Goal: Task Accomplishment & Management: Use online tool/utility

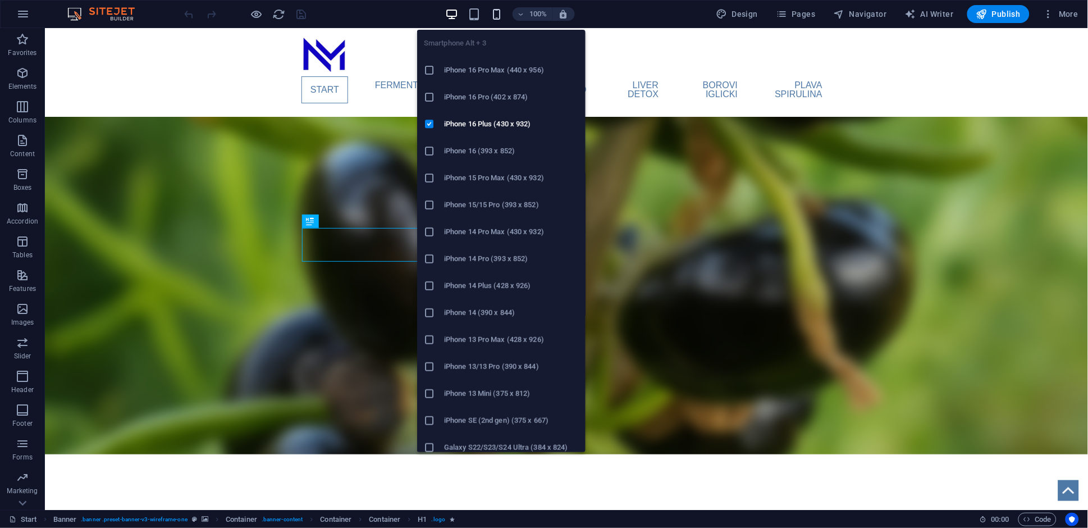
click at [495, 16] on icon "button" at bounding box center [496, 14] width 13 height 13
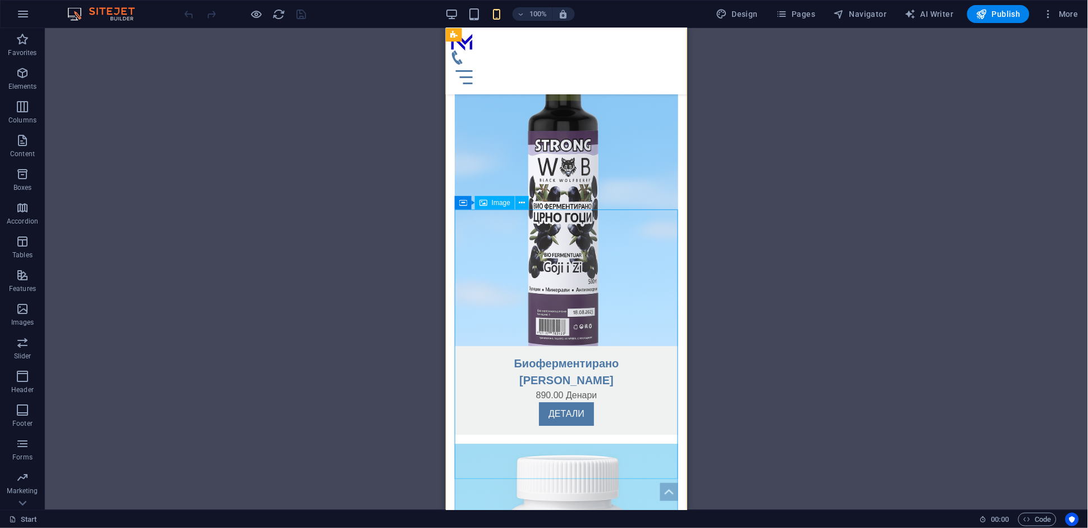
scroll to position [88, 0]
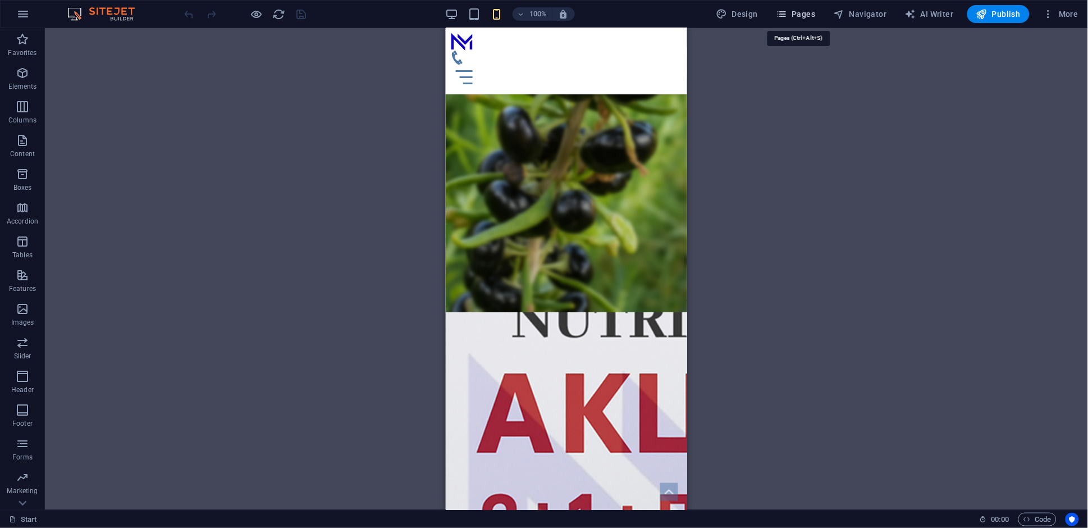
click at [794, 15] on span "Pages" at bounding box center [795, 13] width 39 height 11
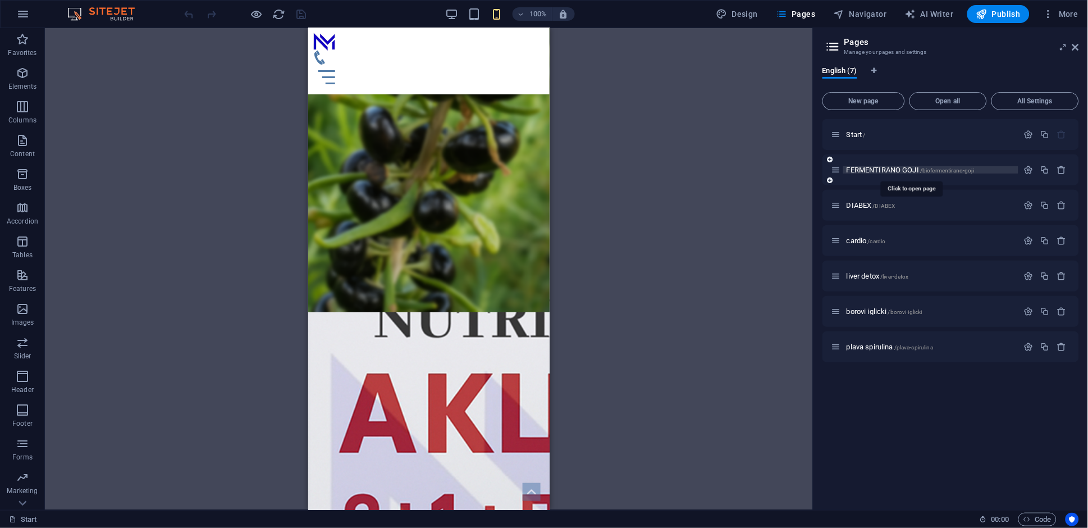
click at [890, 170] on span "FERMENTIRANO GOJI /biofermentirano-goji" at bounding box center [909, 170] width 127 height 8
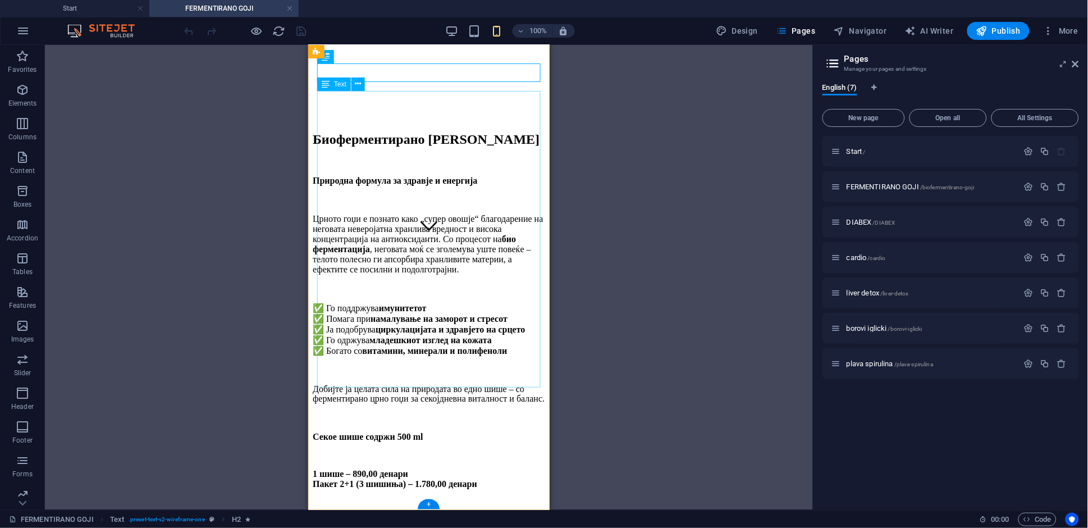
scroll to position [298, 0]
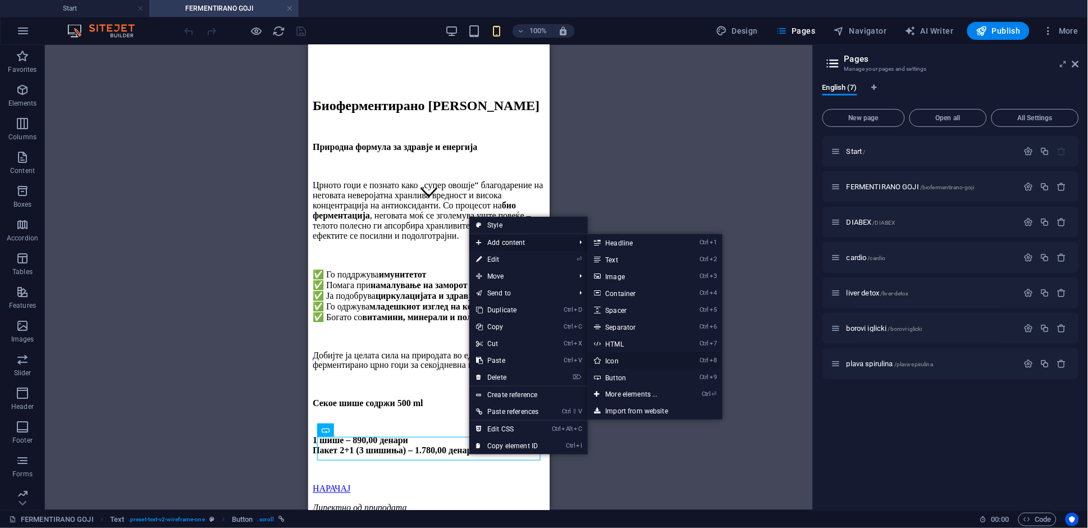
click at [659, 363] on link "Ctrl 8 Icon" at bounding box center [634, 360] width 93 height 17
select select "xMidYMid"
select select "px"
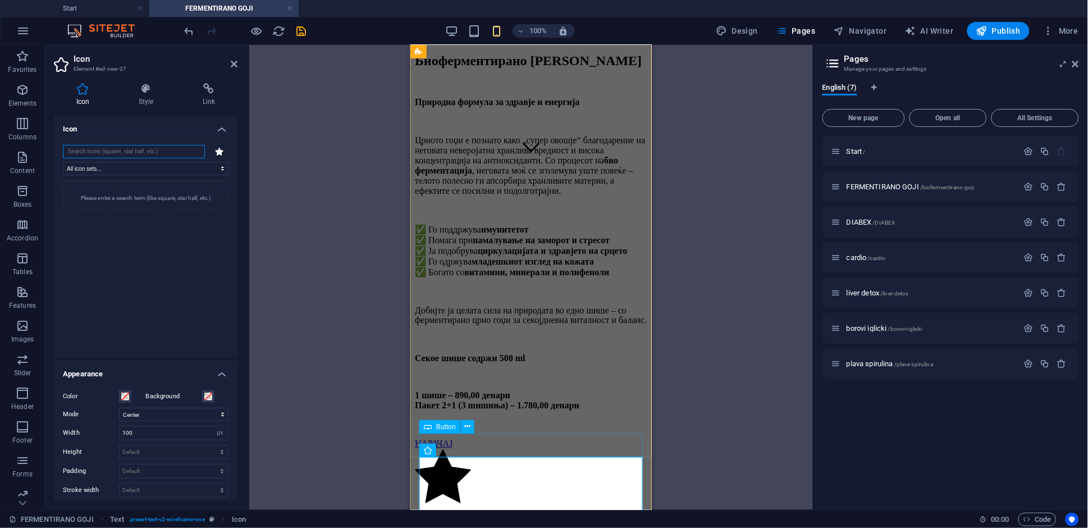
scroll to position [352, 0]
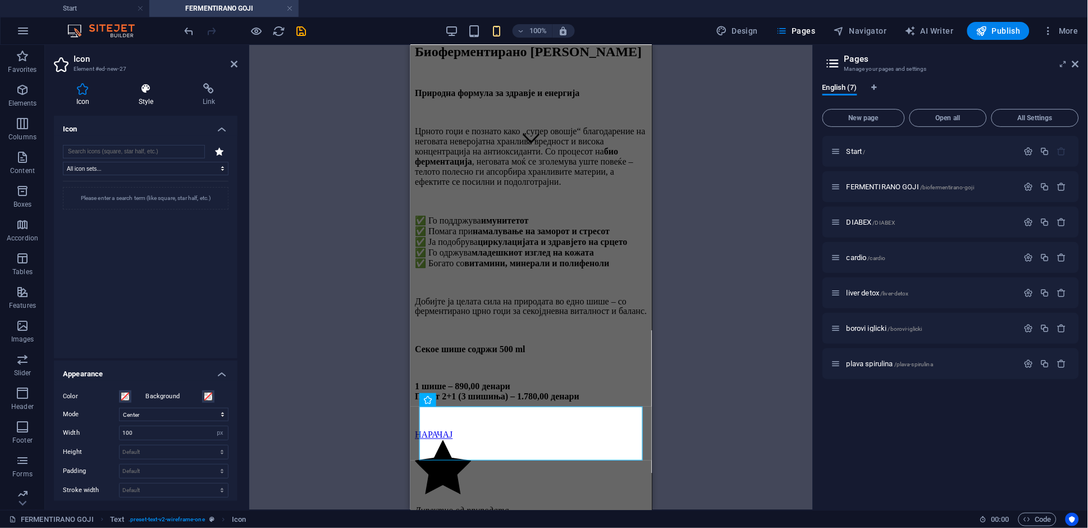
click at [146, 97] on h4 "Style" at bounding box center [148, 95] width 64 height 24
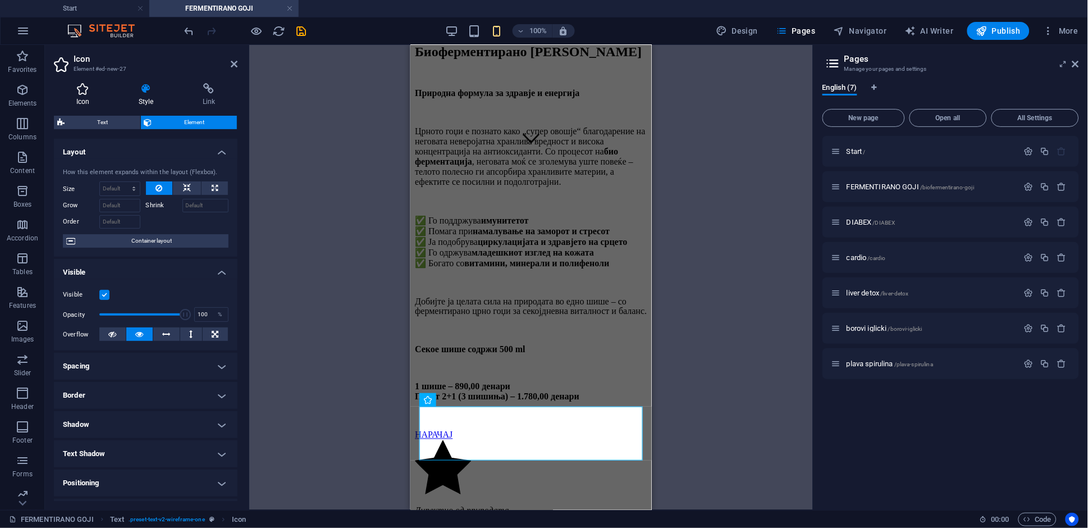
click at [95, 93] on icon at bounding box center [83, 88] width 58 height 11
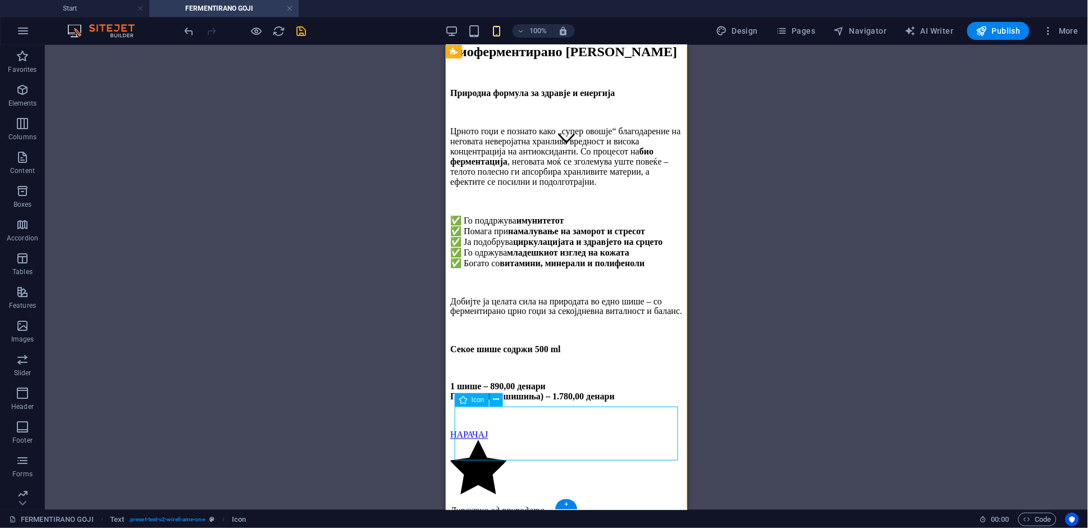
click at [487, 439] on figure at bounding box center [566, 467] width 232 height 56
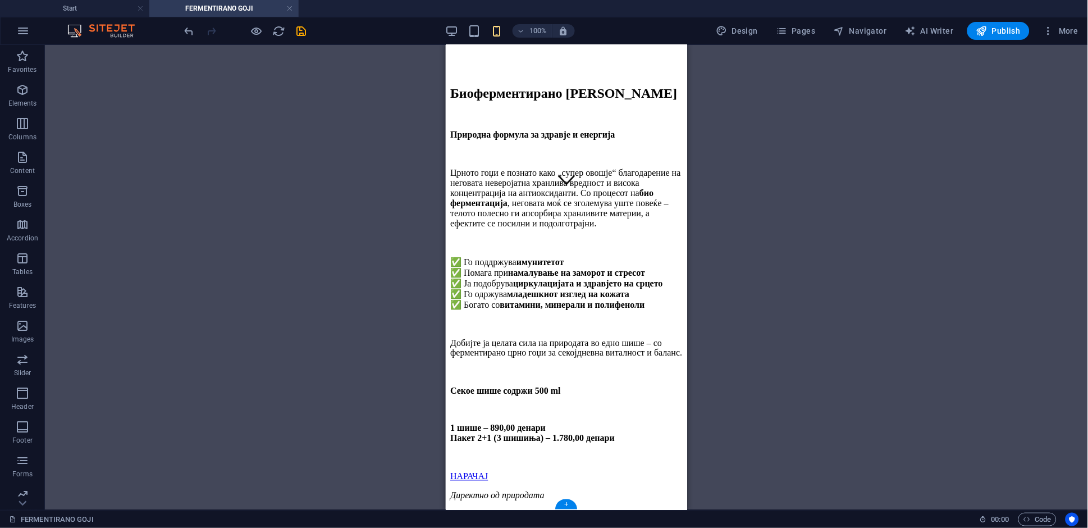
scroll to position [298, 0]
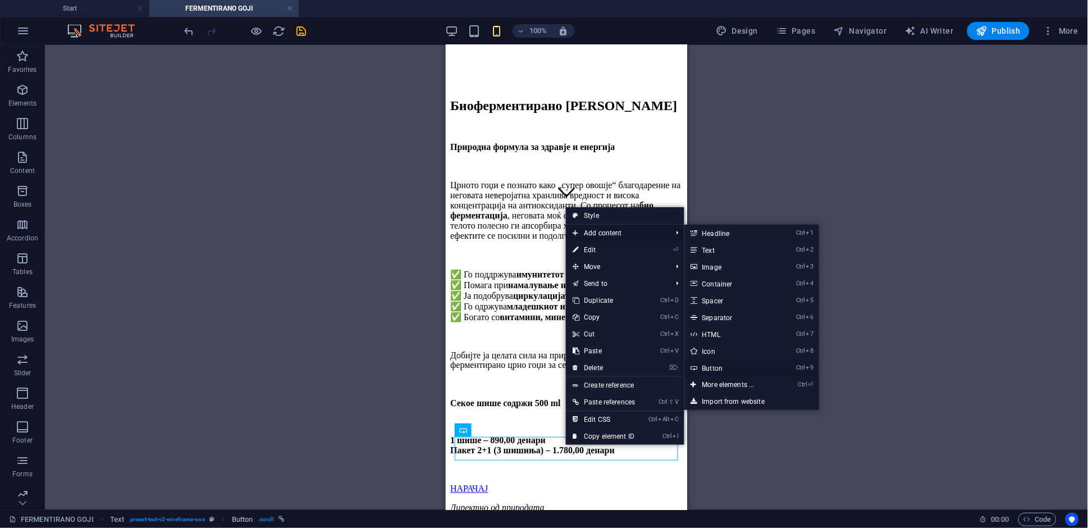
click at [750, 367] on link "Ctrl 9 Button" at bounding box center [730, 367] width 93 height 17
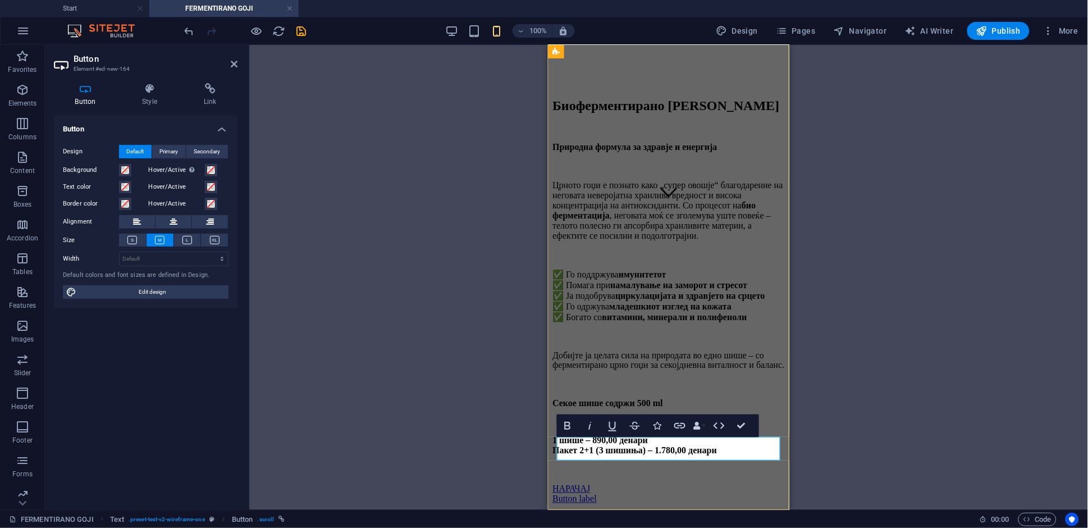
scroll to position [321, 0]
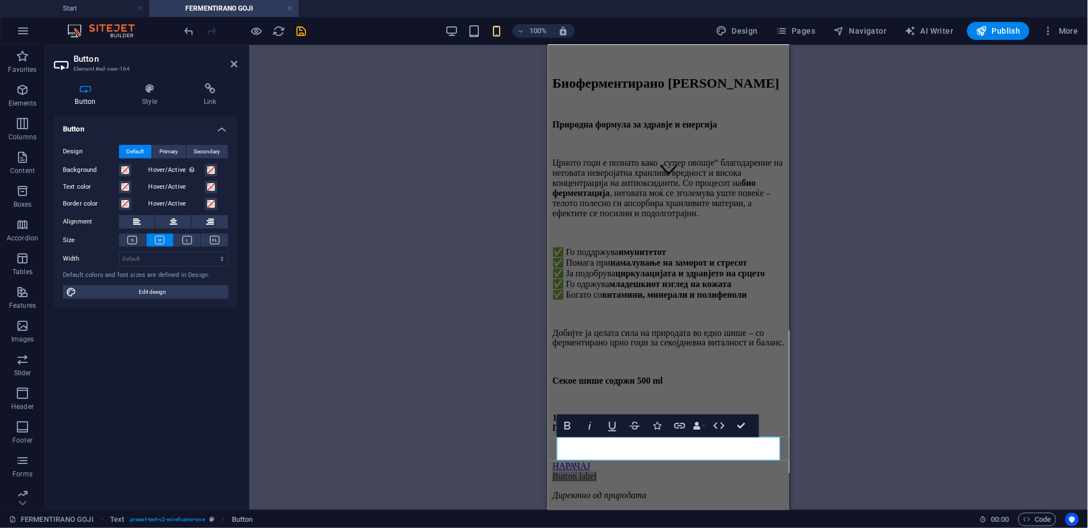
click at [849, 428] on div "H2 Text Banner Container Banner Text Spacer Text Button Text Icon Button Bold I…" at bounding box center [668, 277] width 839 height 465
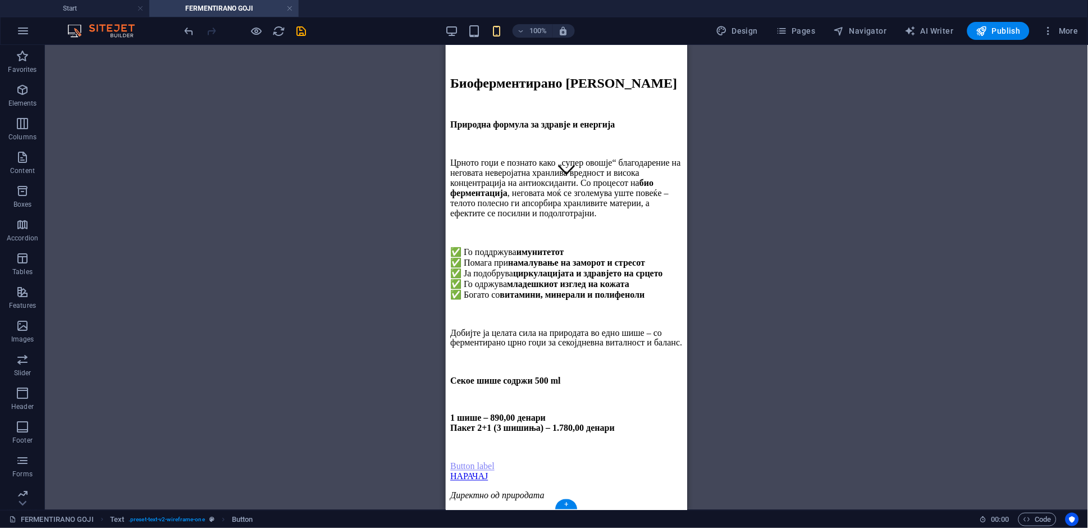
drag, startPoint x: 500, startPoint y: 447, endPoint x: 622, endPoint y: 424, distance: 124.5
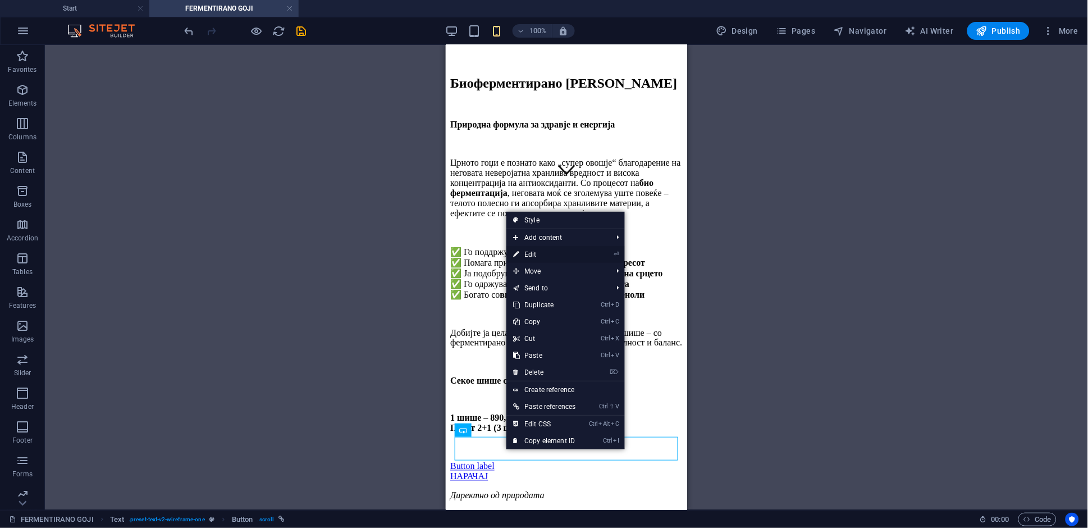
click at [582, 255] on link "⏎ Edit" at bounding box center [544, 254] width 76 height 17
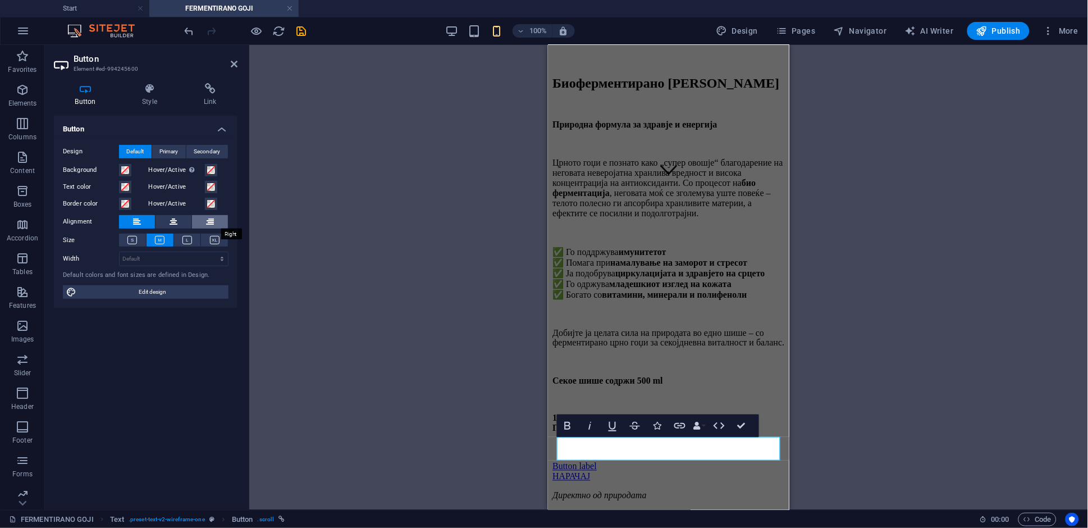
click at [209, 222] on icon at bounding box center [210, 221] width 8 height 13
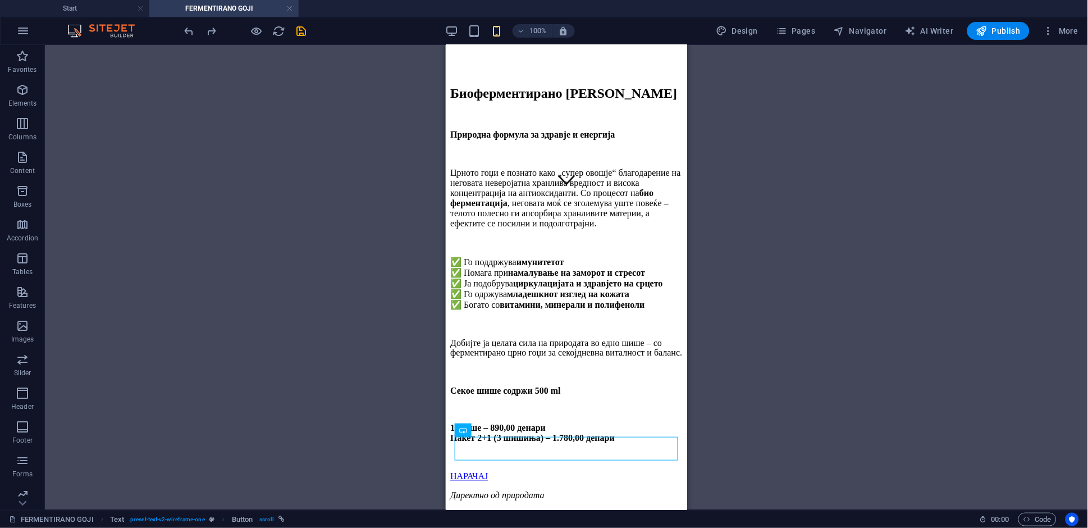
scroll to position [298, 0]
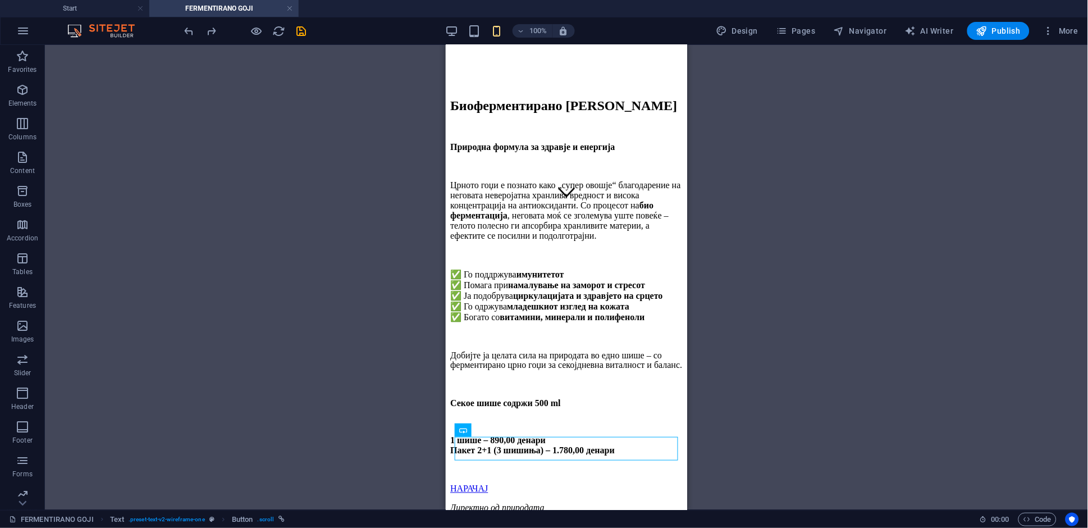
click at [761, 349] on div "H2 Text Banner Container Banner Text Spacer Text Button Text Icon Button" at bounding box center [566, 277] width 1043 height 465
click at [509, 483] on div "НАРАЧАЈ" at bounding box center [566, 488] width 232 height 10
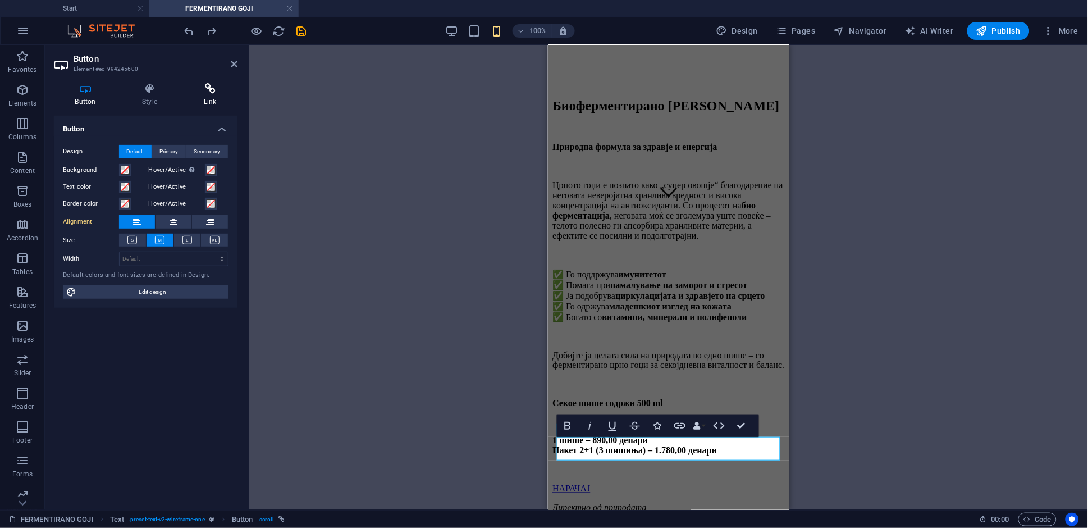
click at [199, 100] on h4 "Link" at bounding box center [209, 95] width 55 height 24
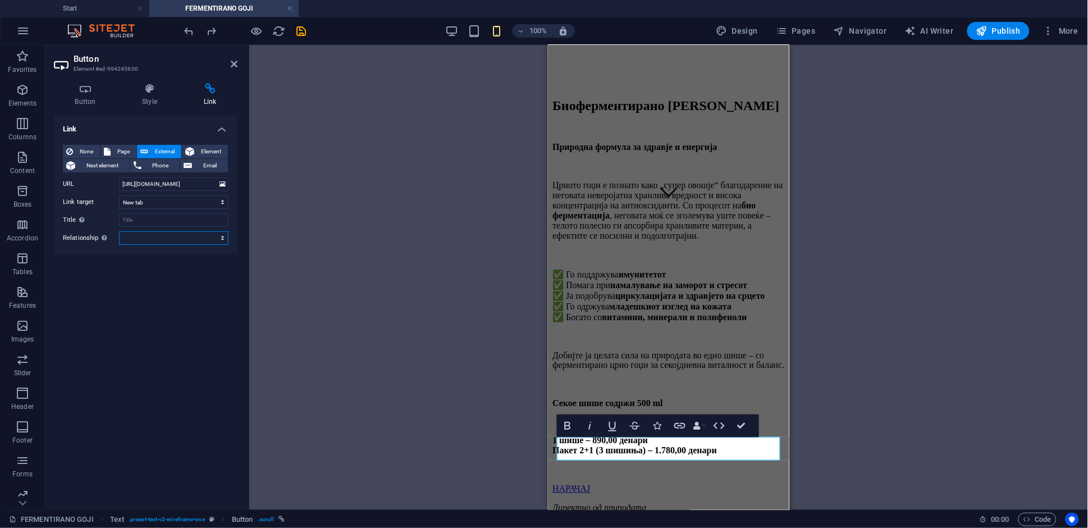
click at [217, 242] on select "alternate author bookmark external help license next nofollow noreferrer noopen…" at bounding box center [173, 237] width 109 height 13
click at [170, 204] on select "New tab Same tab Overlay" at bounding box center [173, 201] width 109 height 13
click at [812, 384] on div "H2 Text Banner Container Banner Text Spacer Text Button Text Icon Button Bold I…" at bounding box center [668, 277] width 839 height 465
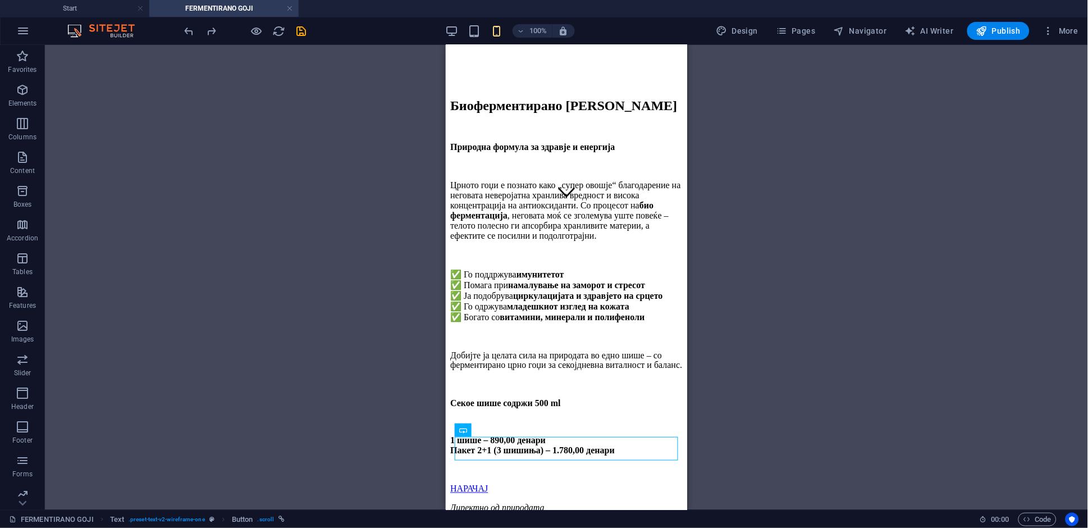
click at [785, 312] on div "H2 Text Banner Container Banner Text Spacer Text Button Text Icon Button" at bounding box center [566, 277] width 1043 height 465
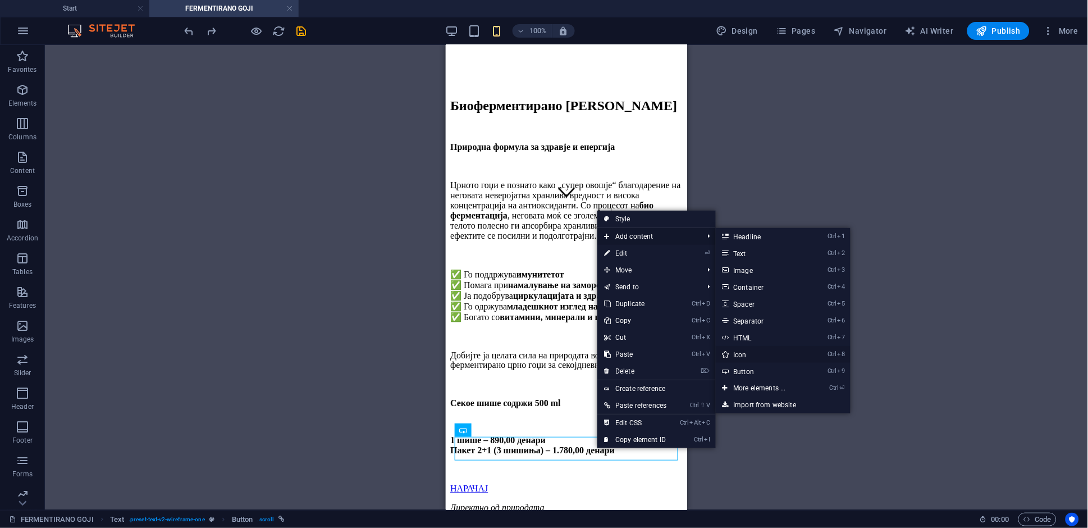
click at [769, 358] on link "Ctrl 8 Icon" at bounding box center [762, 354] width 93 height 17
select select "xMidYMid"
select select "px"
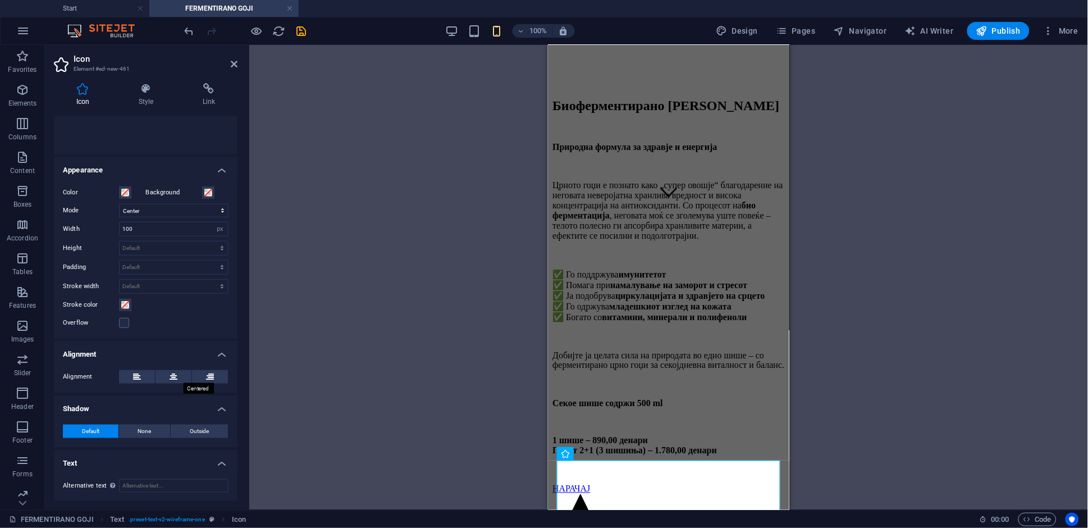
scroll to position [0, 0]
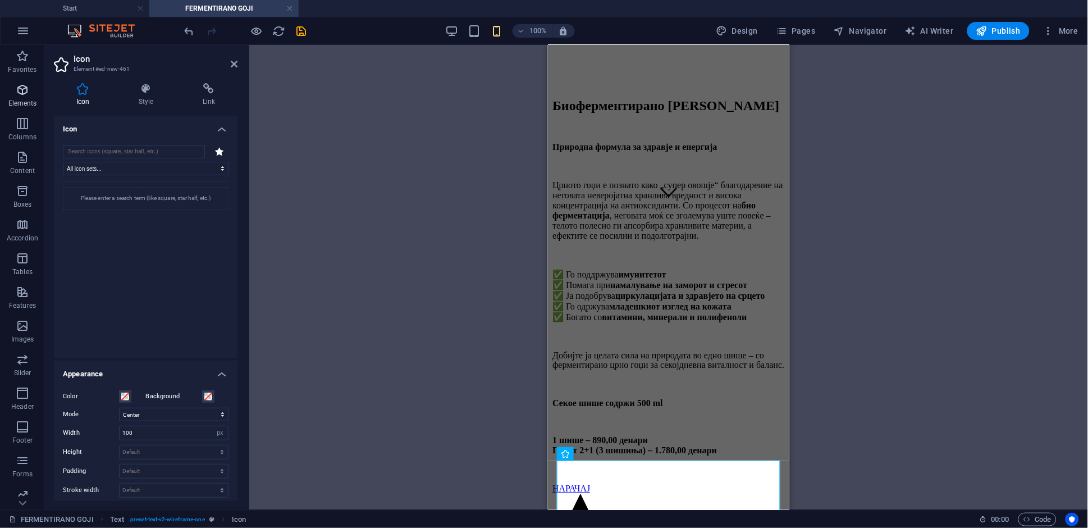
click at [21, 103] on p "Elements" at bounding box center [22, 103] width 29 height 9
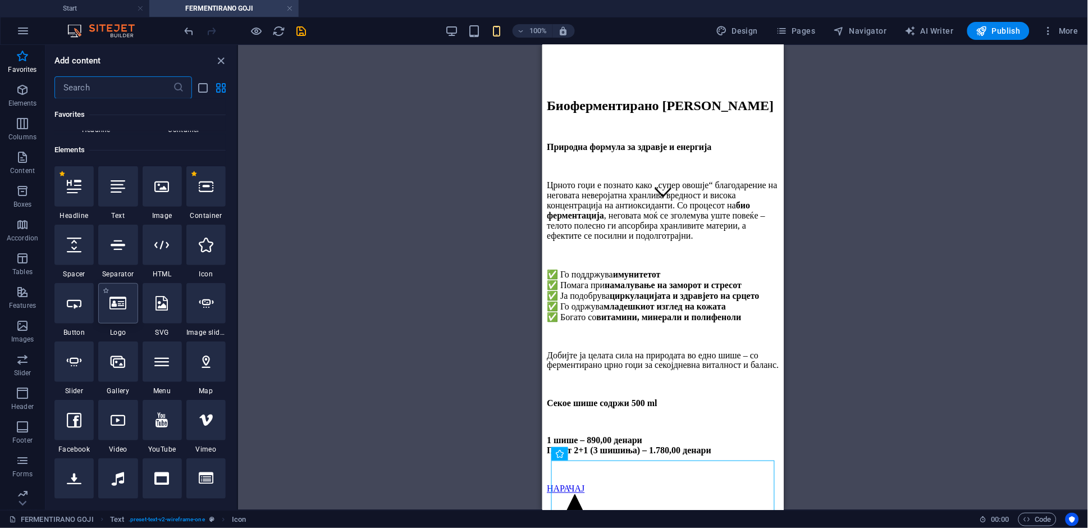
scroll to position [68, 0]
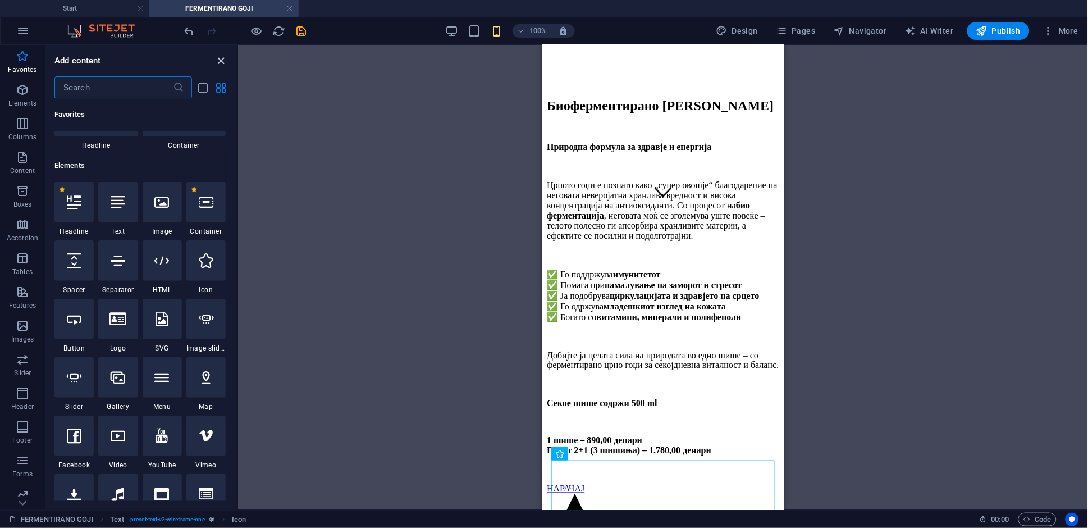
click at [222, 62] on icon "close panel" at bounding box center [221, 60] width 13 height 13
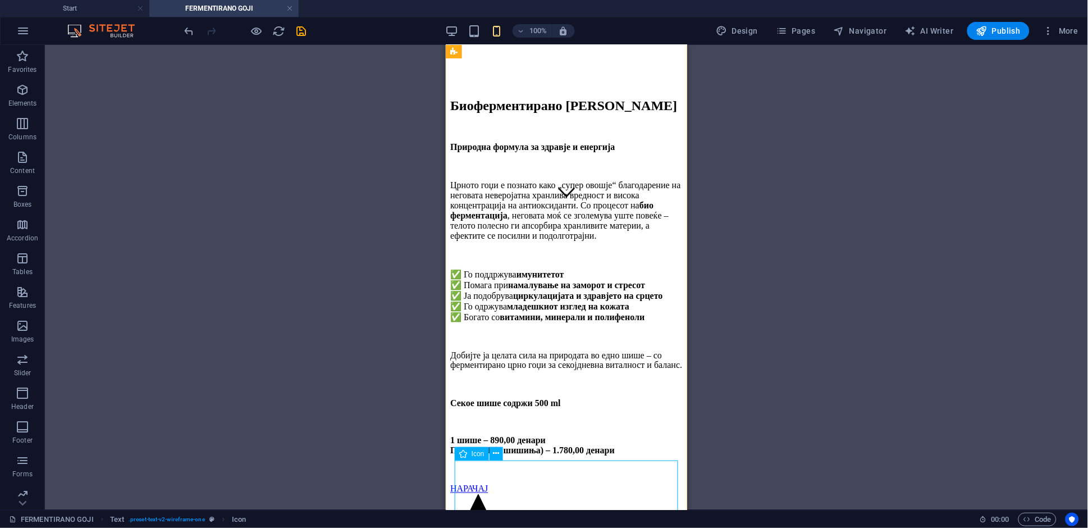
click at [530, 493] on figure at bounding box center [566, 521] width 232 height 56
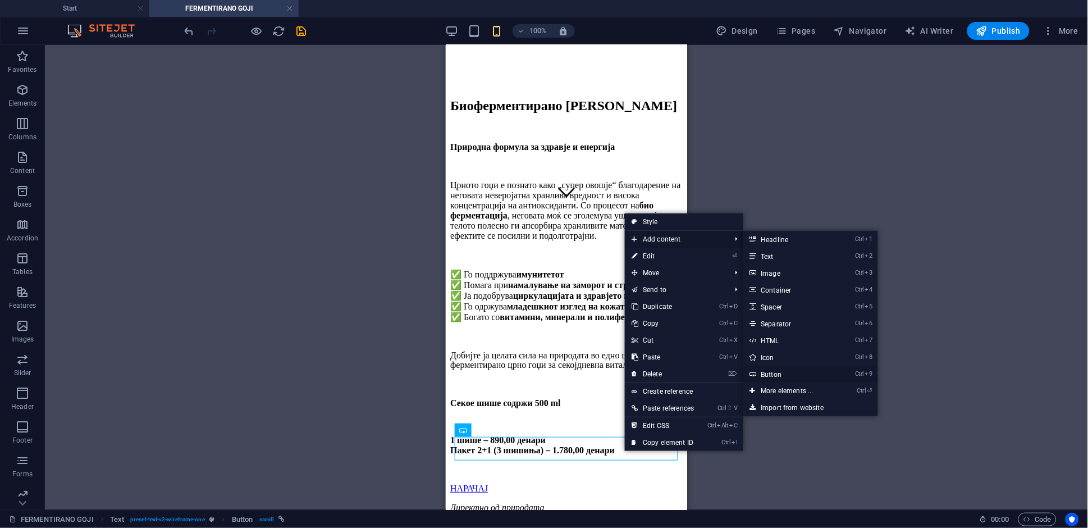
click at [828, 375] on link "Ctrl 9 Button" at bounding box center [789, 373] width 93 height 17
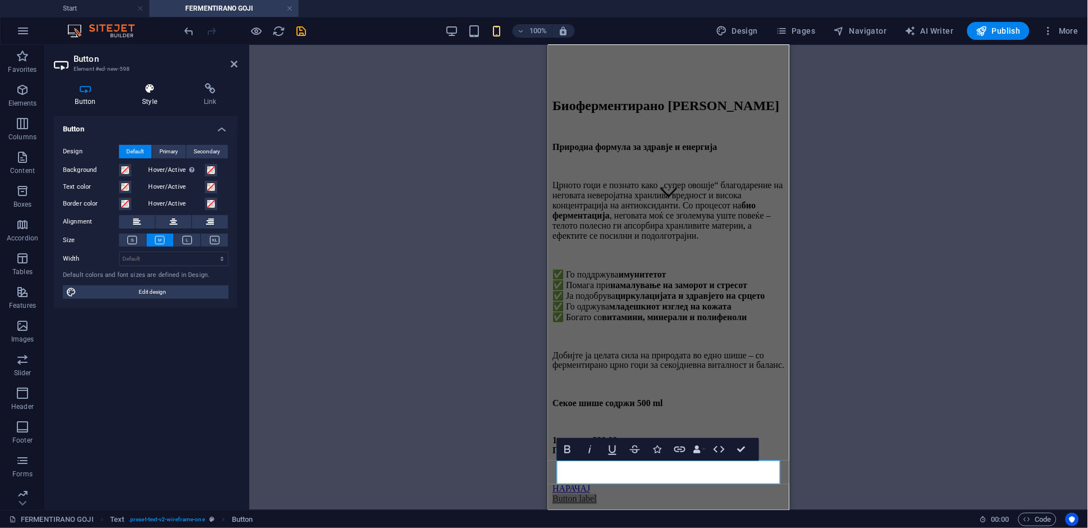
click at [148, 85] on icon at bounding box center [149, 88] width 57 height 11
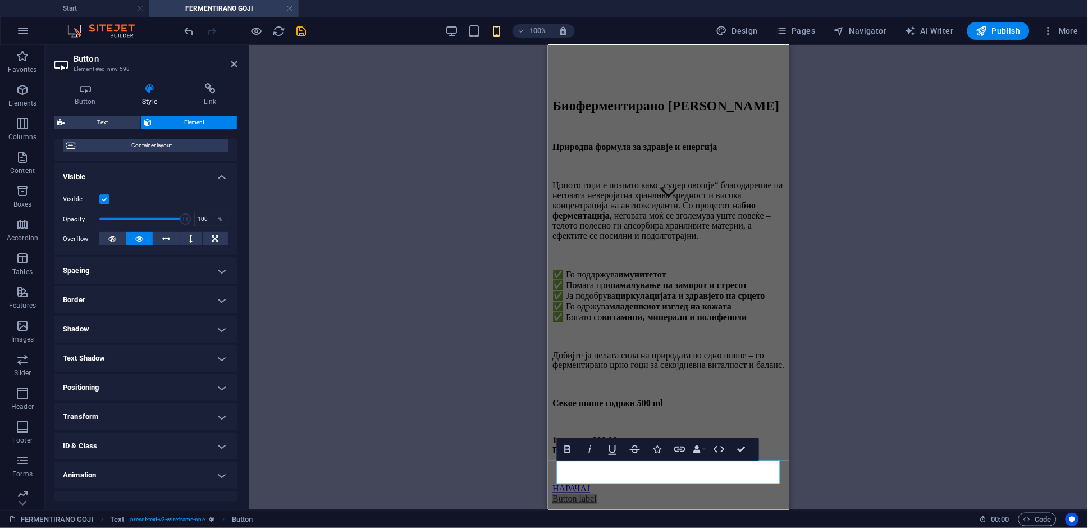
scroll to position [112, 0]
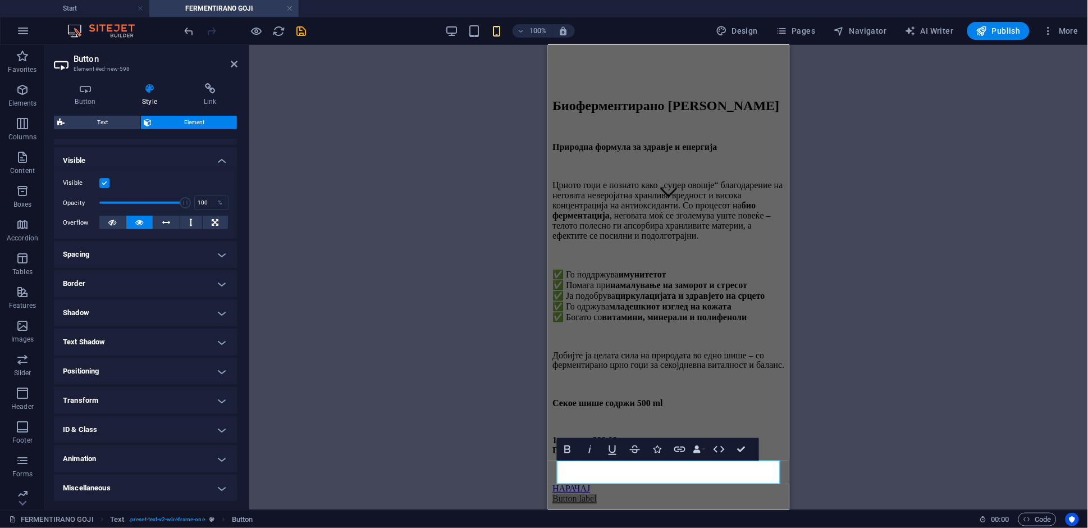
click at [190, 484] on h4 "Miscellaneous" at bounding box center [146, 487] width 184 height 27
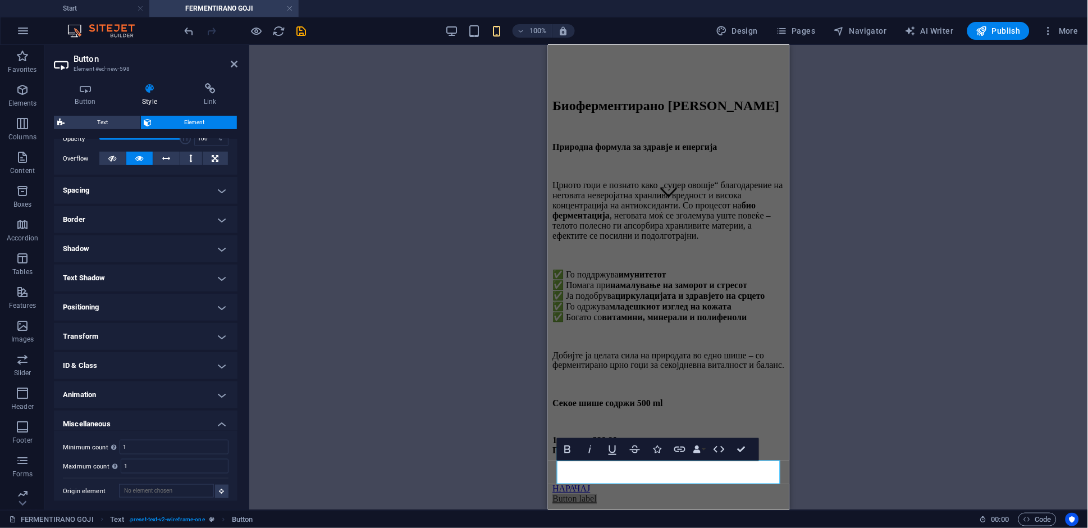
click at [216, 418] on h4 "Miscellaneous" at bounding box center [146, 420] width 184 height 20
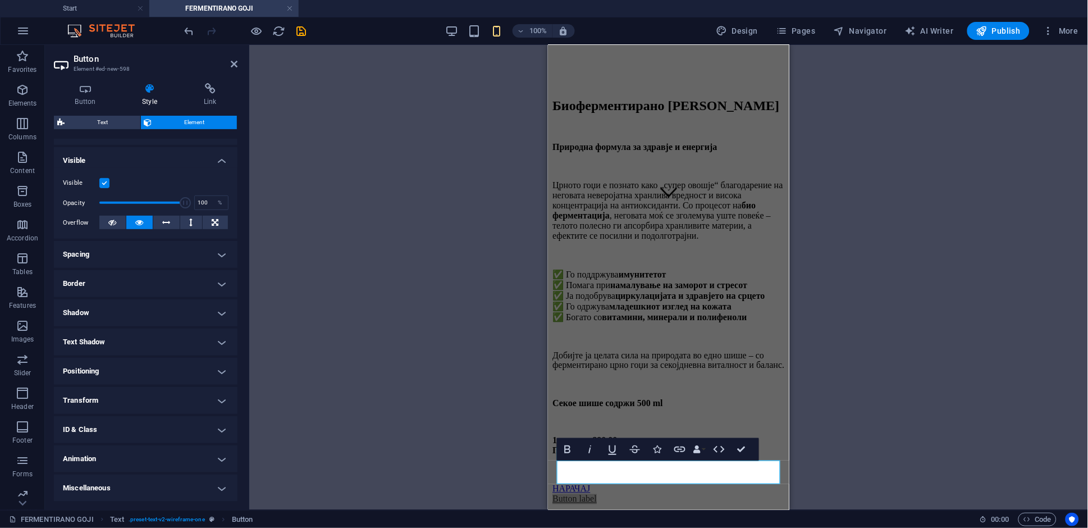
scroll to position [0, 0]
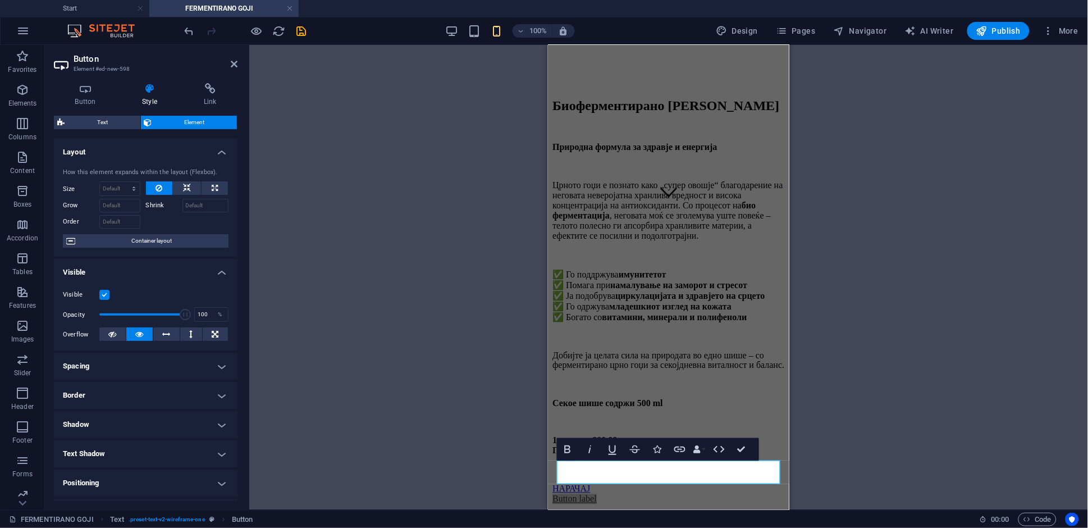
click at [228, 61] on h2 "Button" at bounding box center [156, 59] width 164 height 10
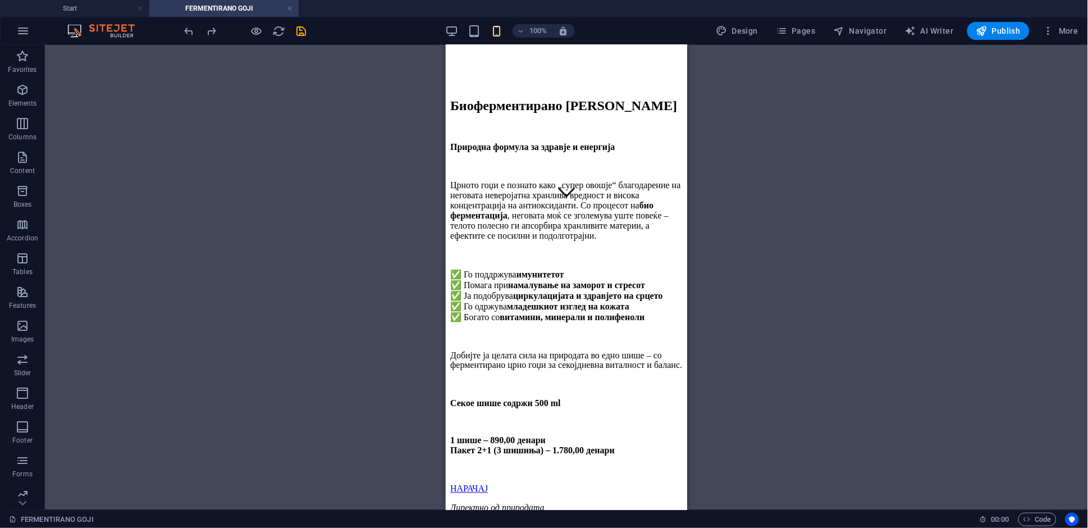
click at [309, 383] on div "H2 Text Banner Container Banner Text Spacer Text Button Text Icon Button Icon B…" at bounding box center [566, 277] width 1043 height 465
click at [25, 100] on p "Elements" at bounding box center [22, 103] width 29 height 9
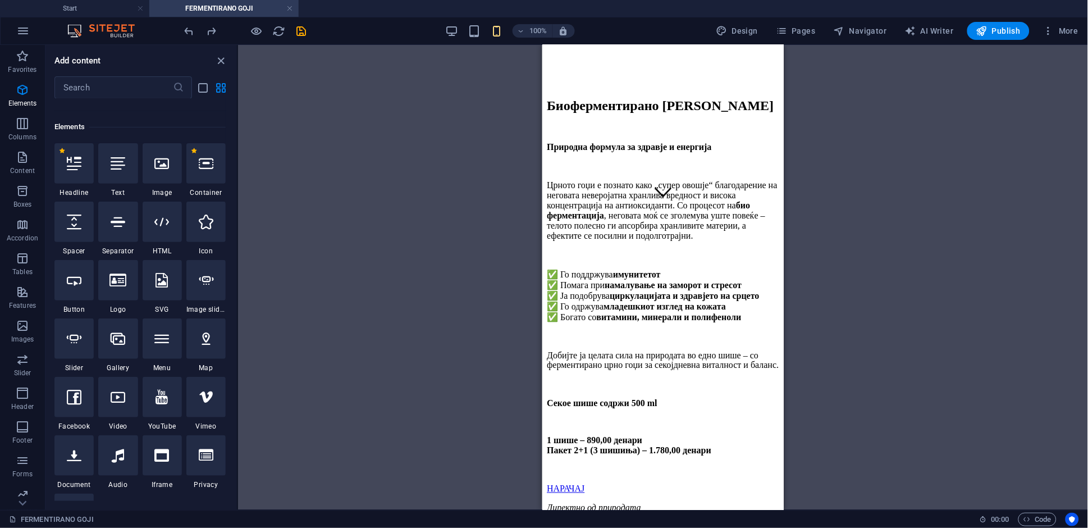
scroll to position [113, 0]
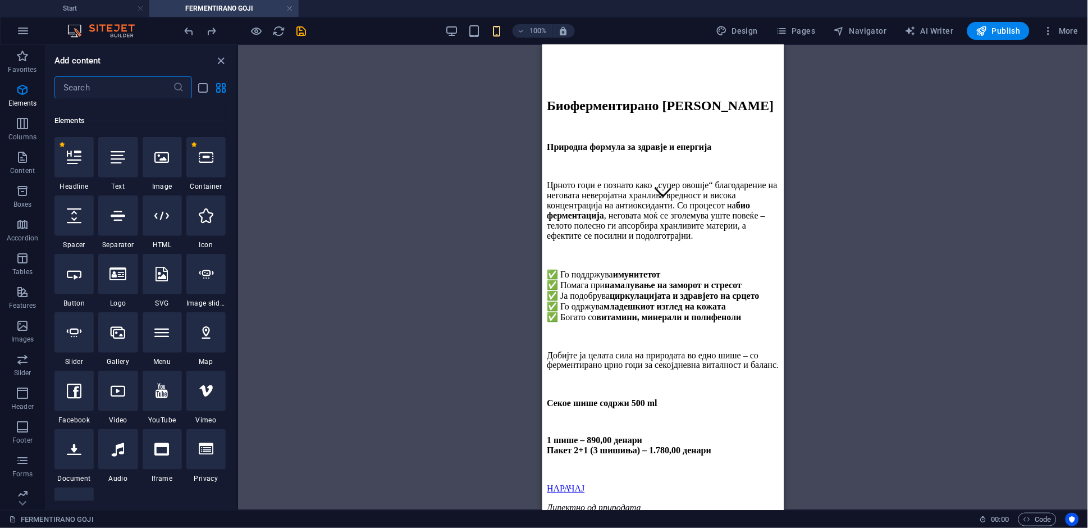
click at [104, 89] on input "text" at bounding box center [113, 87] width 118 height 22
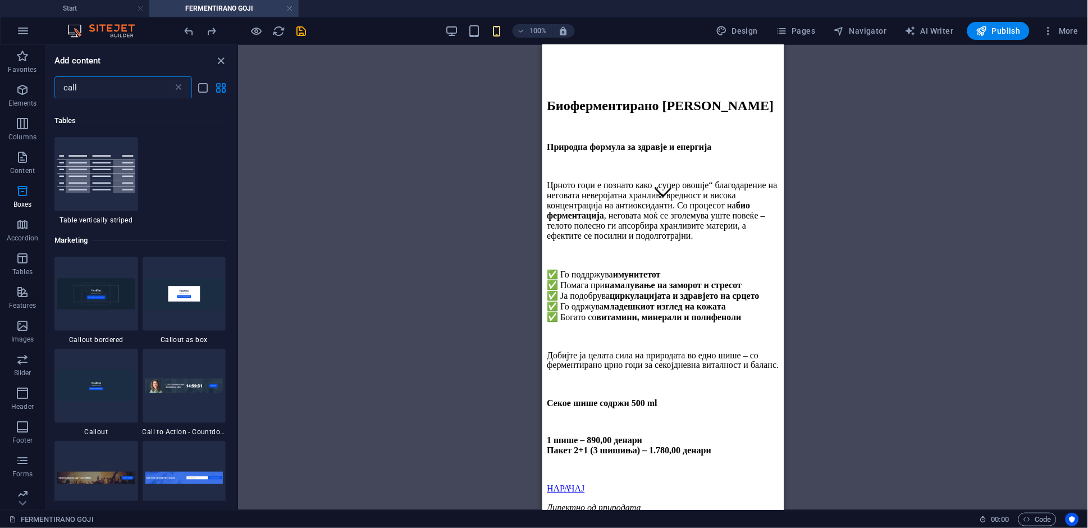
scroll to position [0, 0]
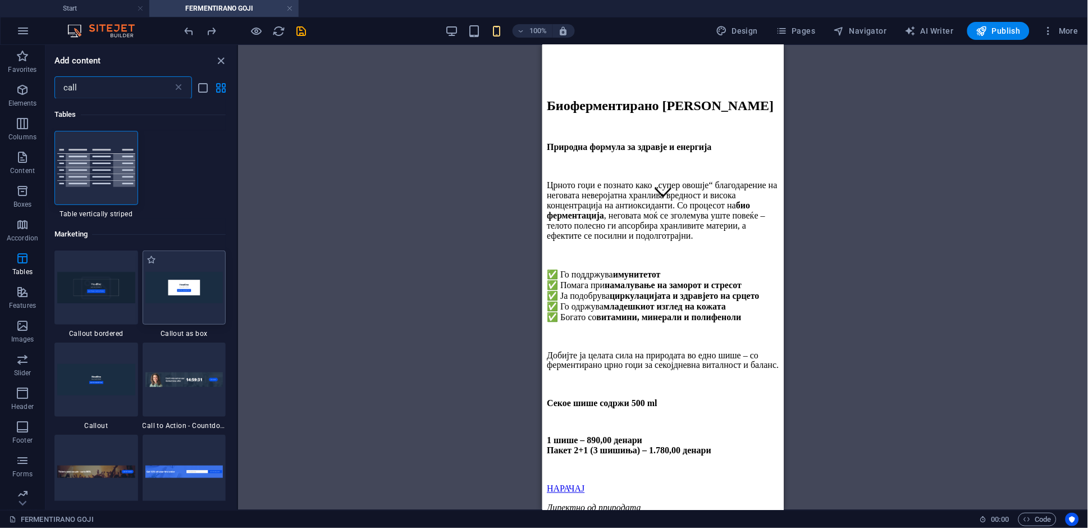
type input "call"
click at [203, 291] on img at bounding box center [184, 287] width 78 height 31
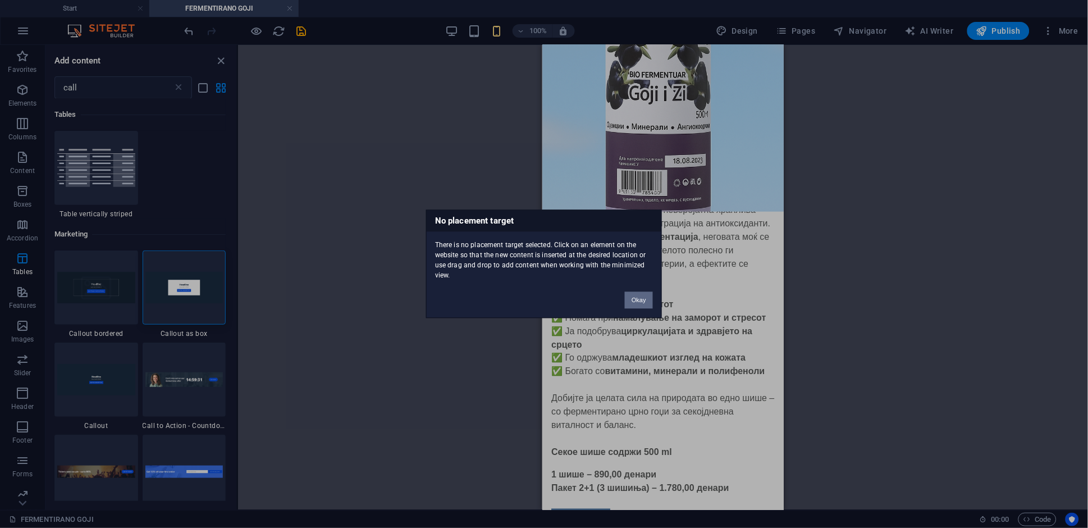
click at [628, 300] on button "Okay" at bounding box center [639, 300] width 28 height 17
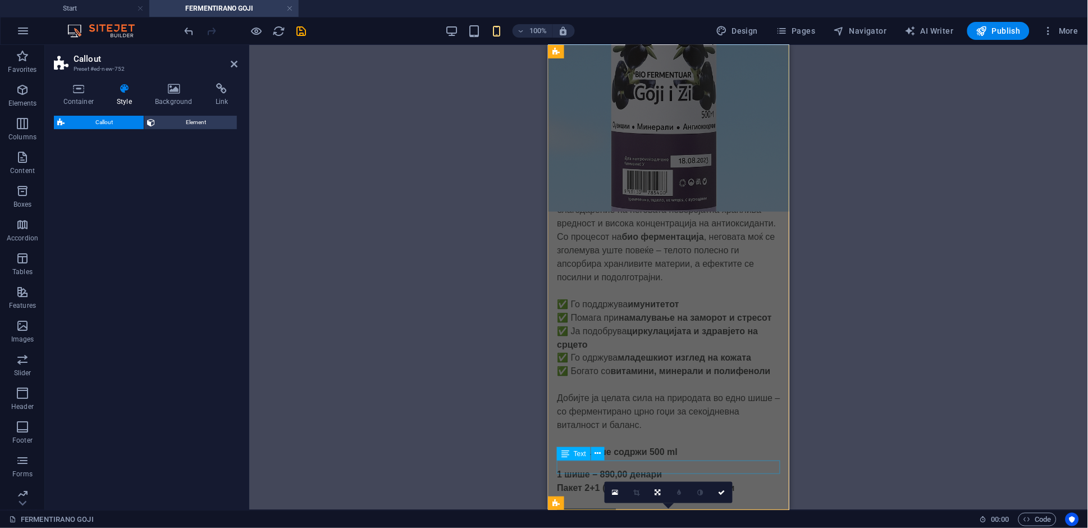
select select "%"
select select "rem"
select select "px"
select select "preset-callout-v2-box"
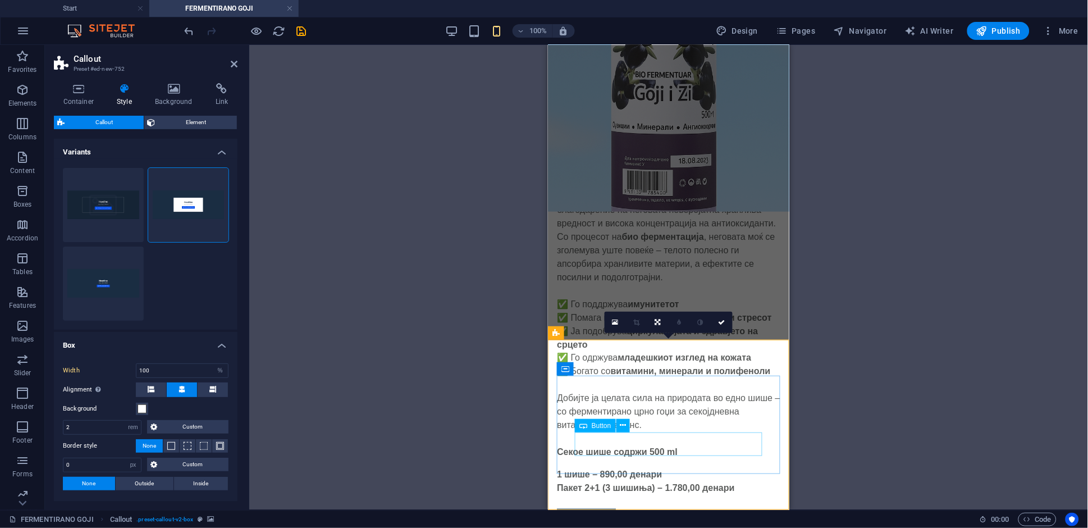
scroll to position [468, 0]
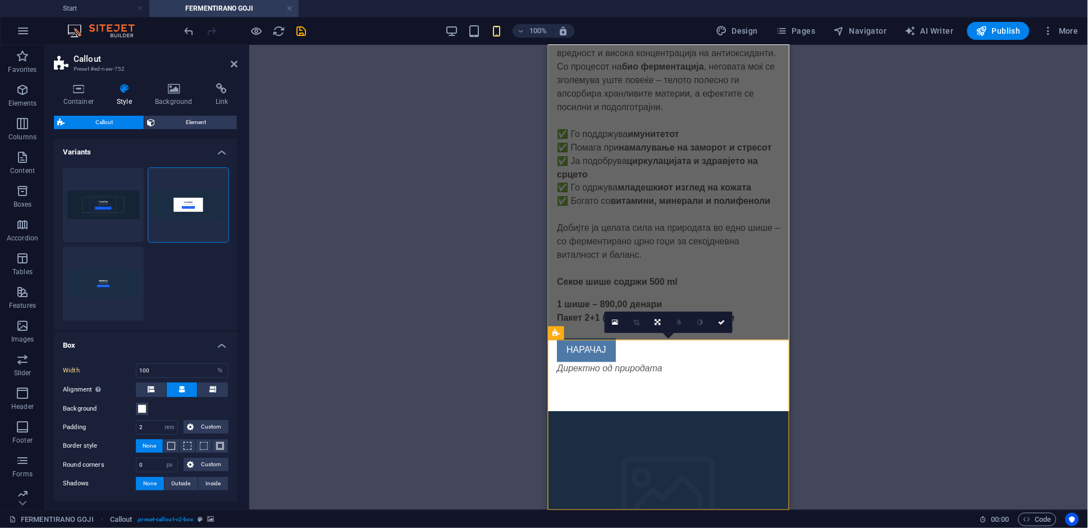
click at [880, 332] on div "Drag here to replace the existing content. Press “Ctrl” if you want to create a…" at bounding box center [668, 277] width 839 height 465
click at [720, 322] on icon at bounding box center [721, 322] width 7 height 7
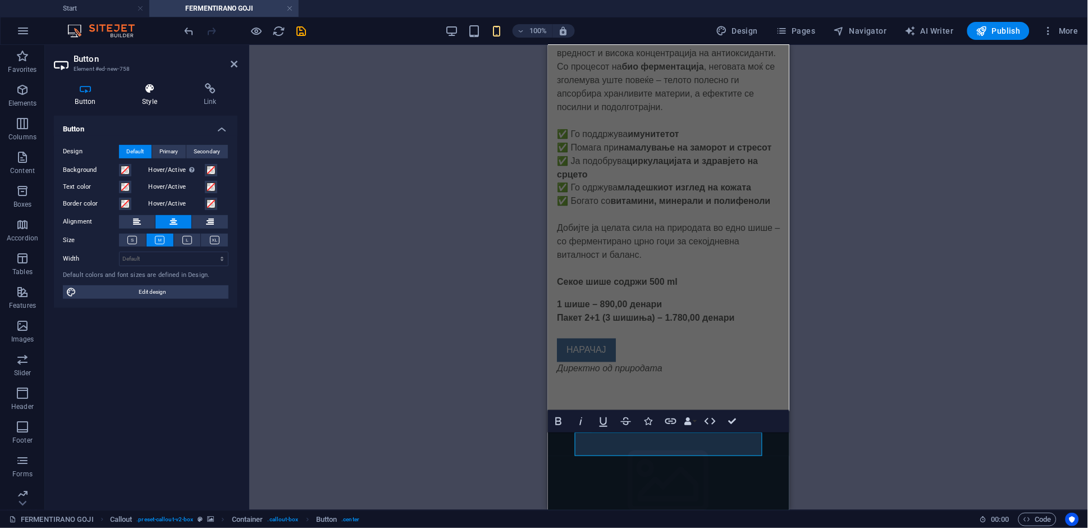
click at [155, 91] on icon at bounding box center [149, 88] width 57 height 11
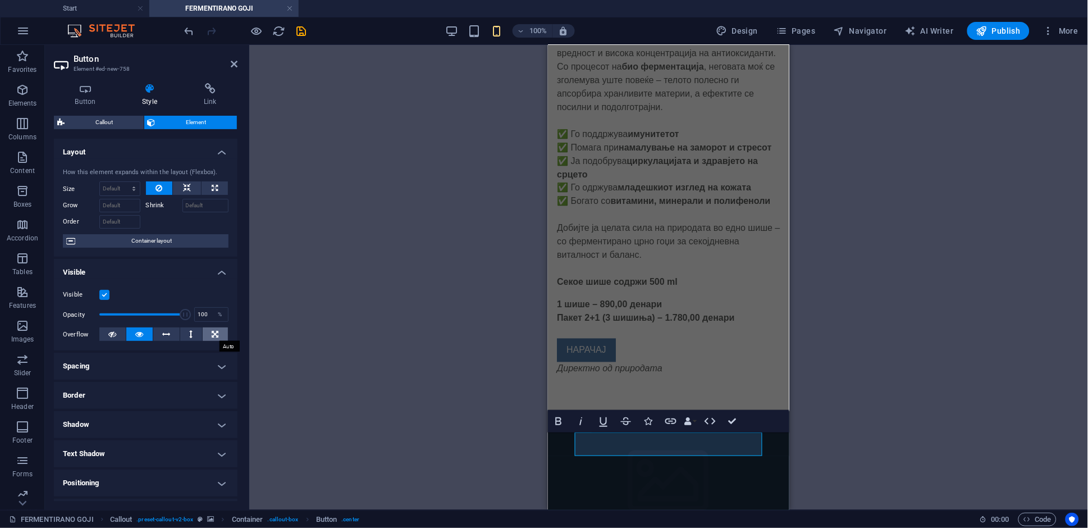
click at [214, 331] on icon at bounding box center [215, 333] width 7 height 13
click at [129, 335] on button at bounding box center [139, 333] width 26 height 13
click at [163, 335] on icon at bounding box center [167, 333] width 8 height 13
click at [192, 334] on button at bounding box center [191, 333] width 22 height 13
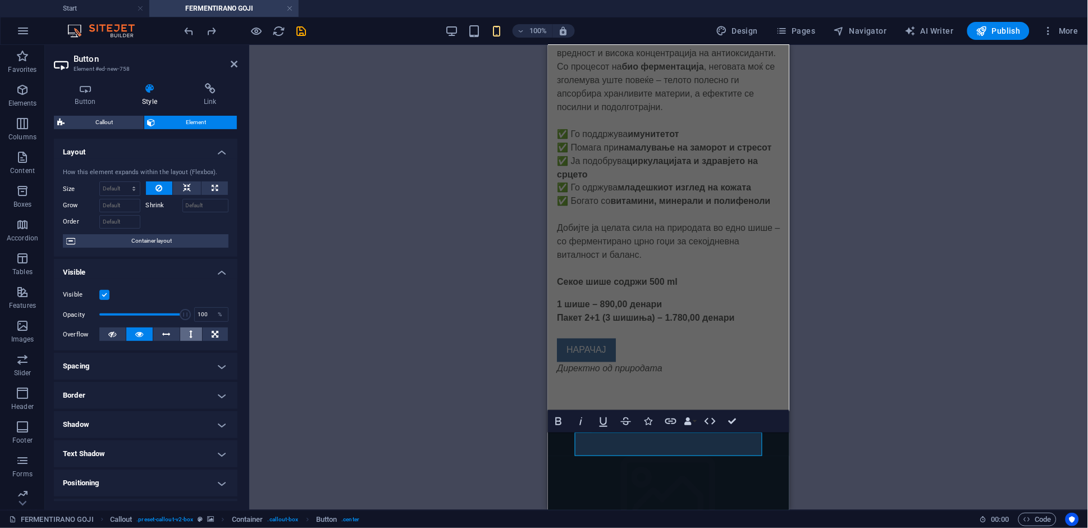
scroll to position [298, 0]
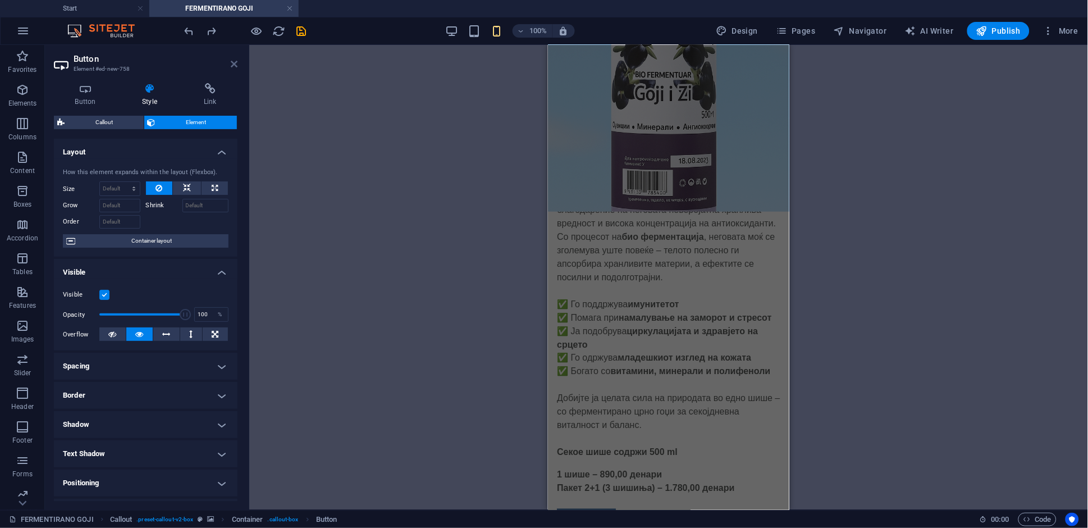
click at [231, 65] on icon at bounding box center [234, 63] width 7 height 9
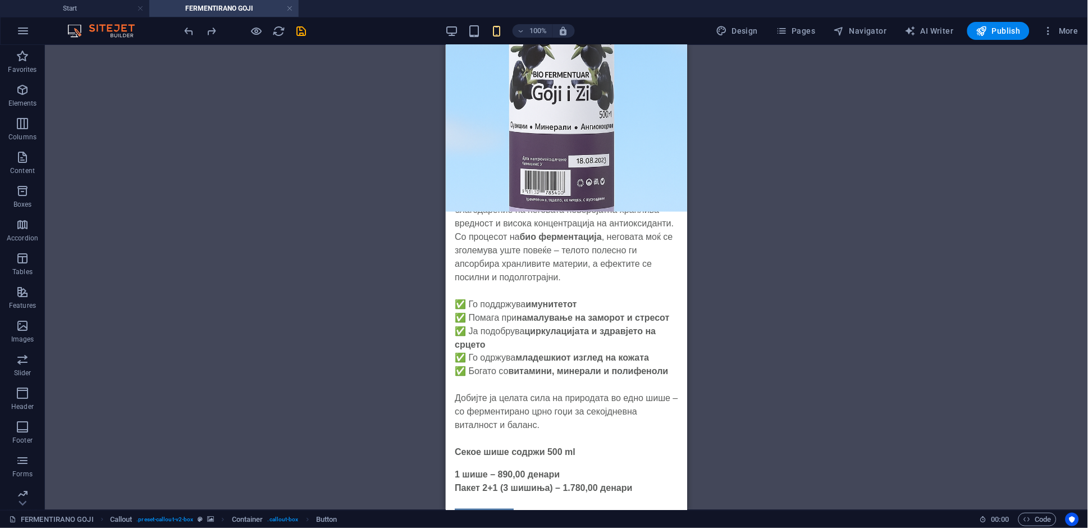
drag, startPoint x: 341, startPoint y: 409, endPoint x: 428, endPoint y: 443, distance: 93.0
click at [341, 409] on div "H2 Text Banner Container Banner Text Spacer Text Button Text Icon Button Icon B…" at bounding box center [566, 277] width 1043 height 465
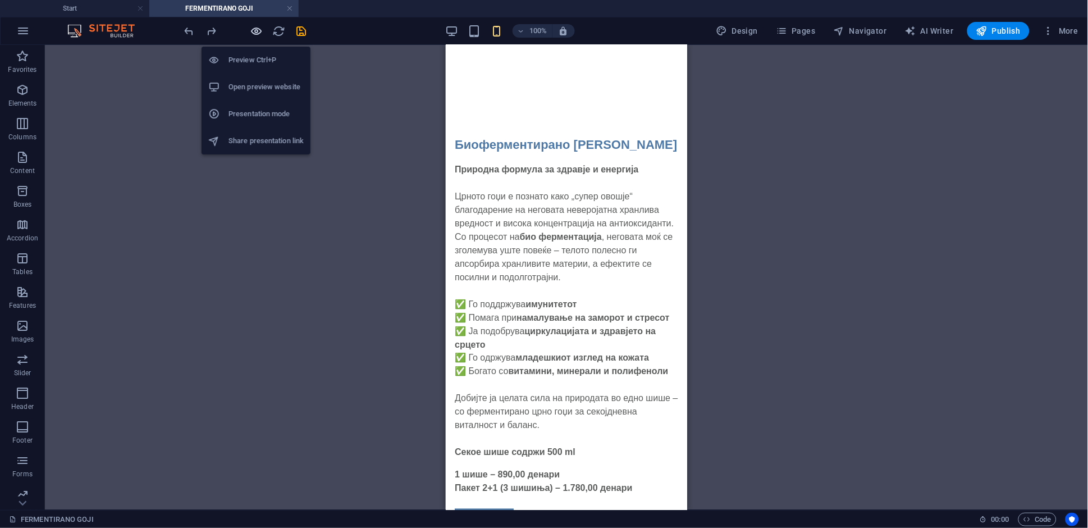
click at [259, 33] on icon "button" at bounding box center [256, 31] width 13 height 13
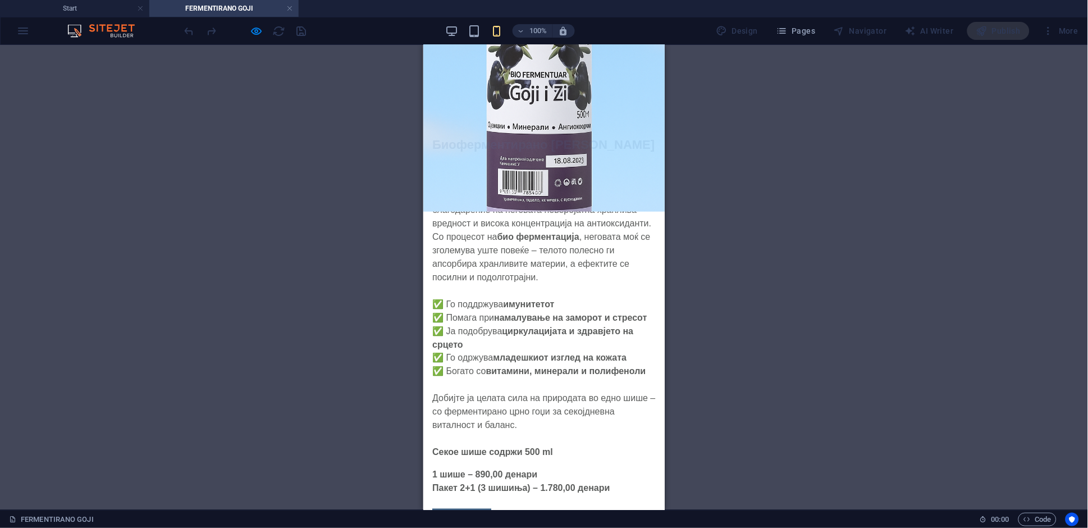
click at [475, 508] on link "НАРАЧАЈ" at bounding box center [461, 520] width 59 height 24
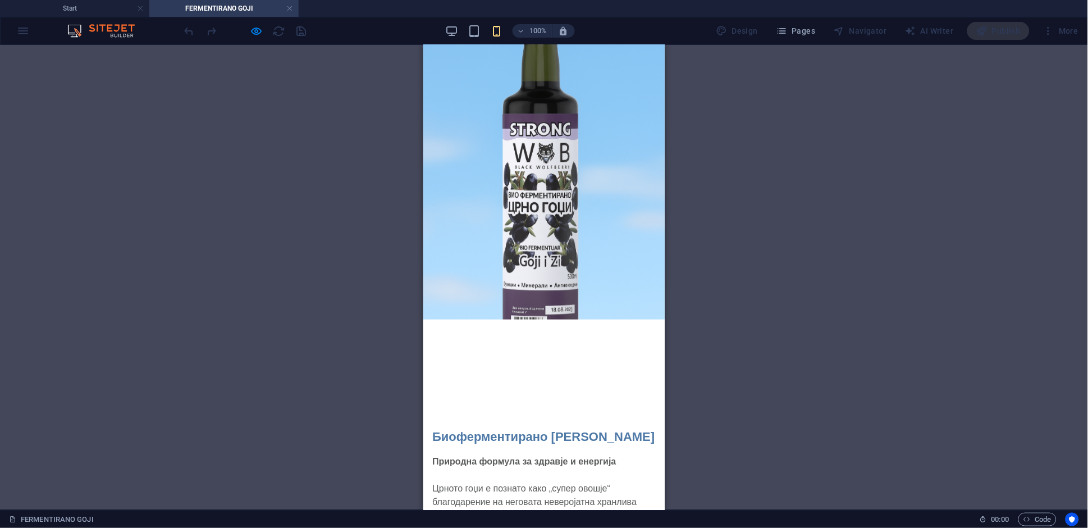
scroll to position [0, 0]
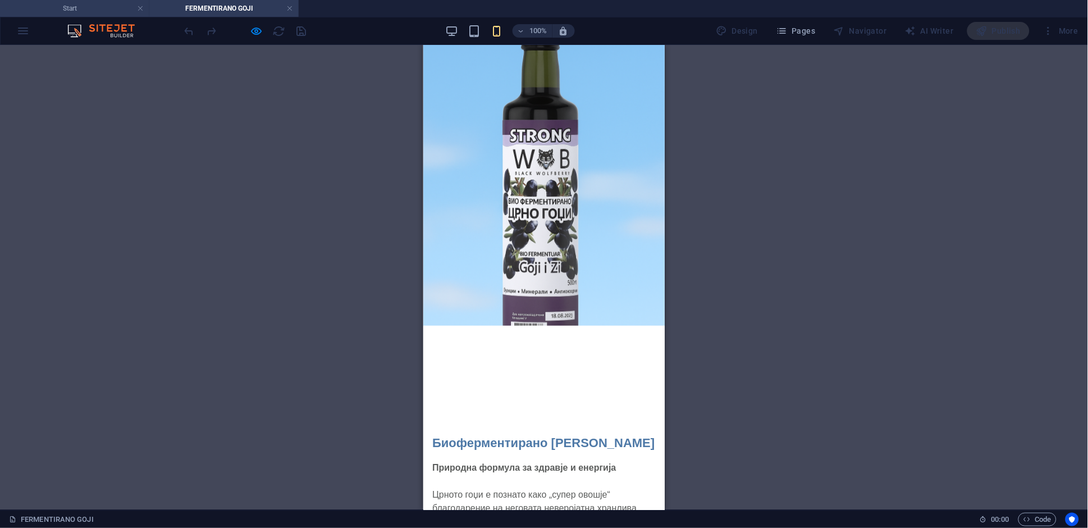
click at [86, 7] on h4 "Start" at bounding box center [74, 8] width 149 height 12
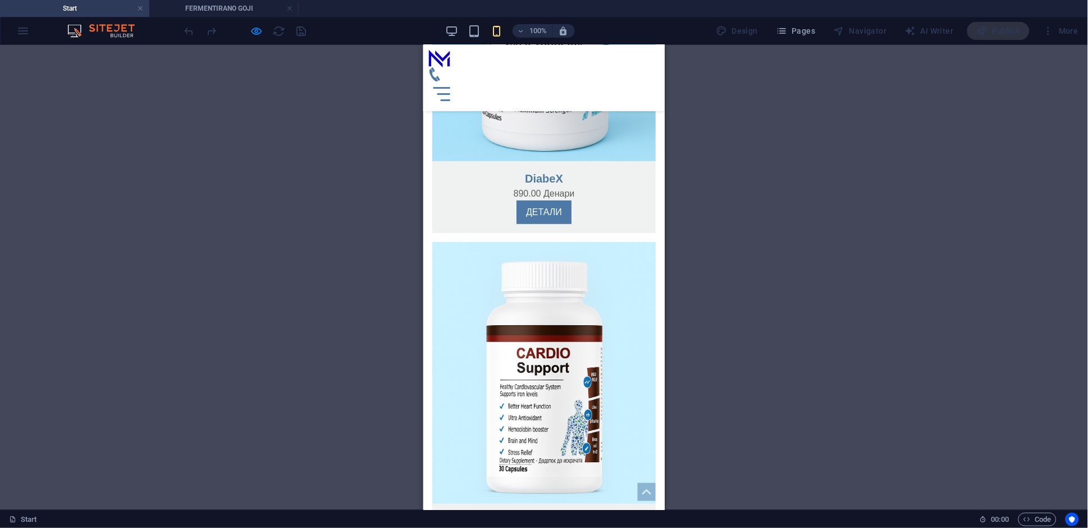
scroll to position [1297, 0]
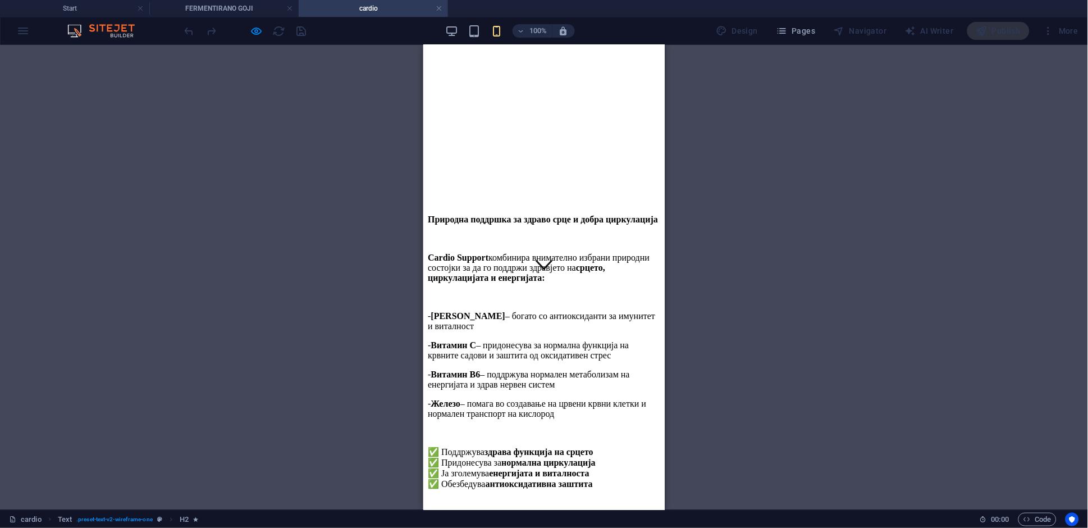
scroll to position [312, 0]
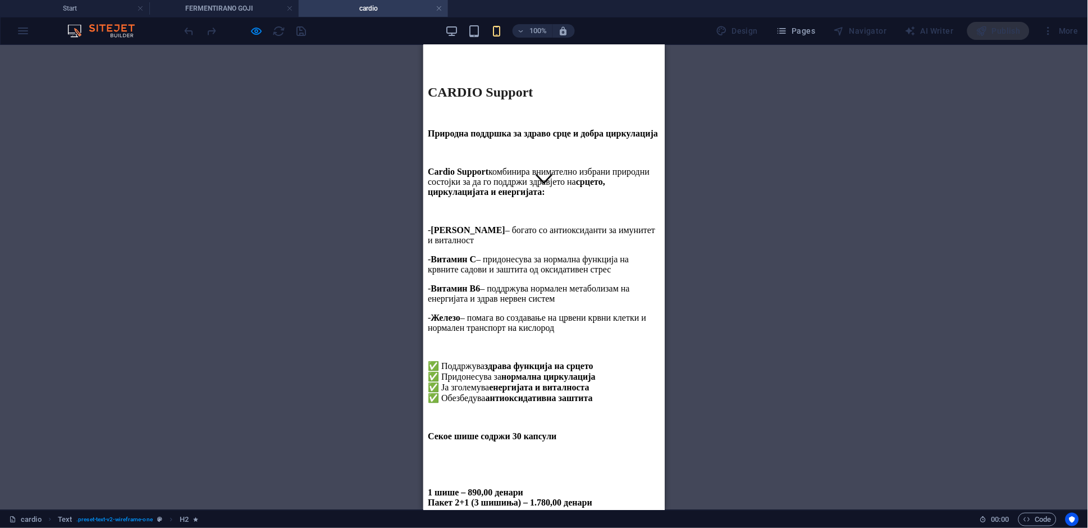
click at [249, 8] on h4 "FERMENTIRANO GOJI" at bounding box center [223, 8] width 149 height 12
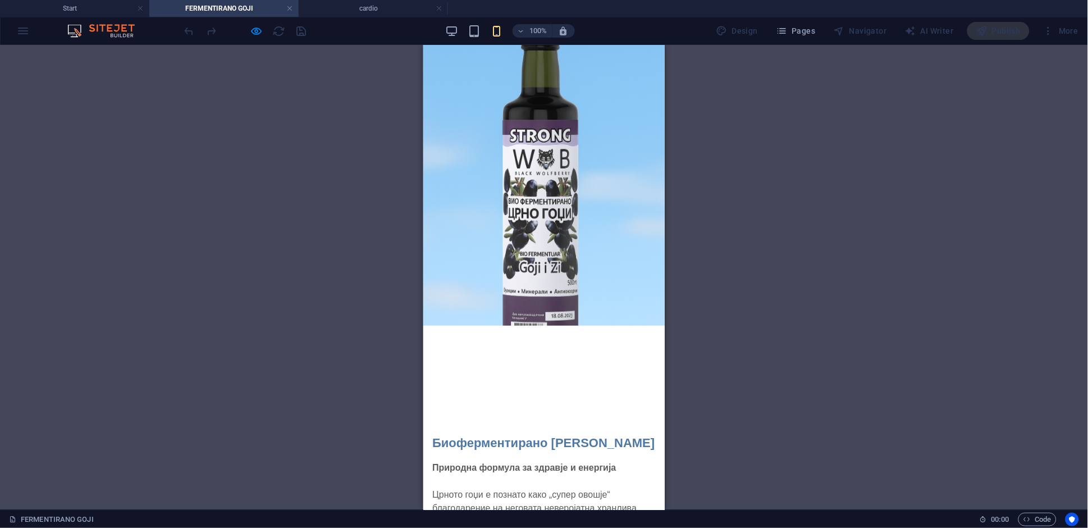
scroll to position [298, 0]
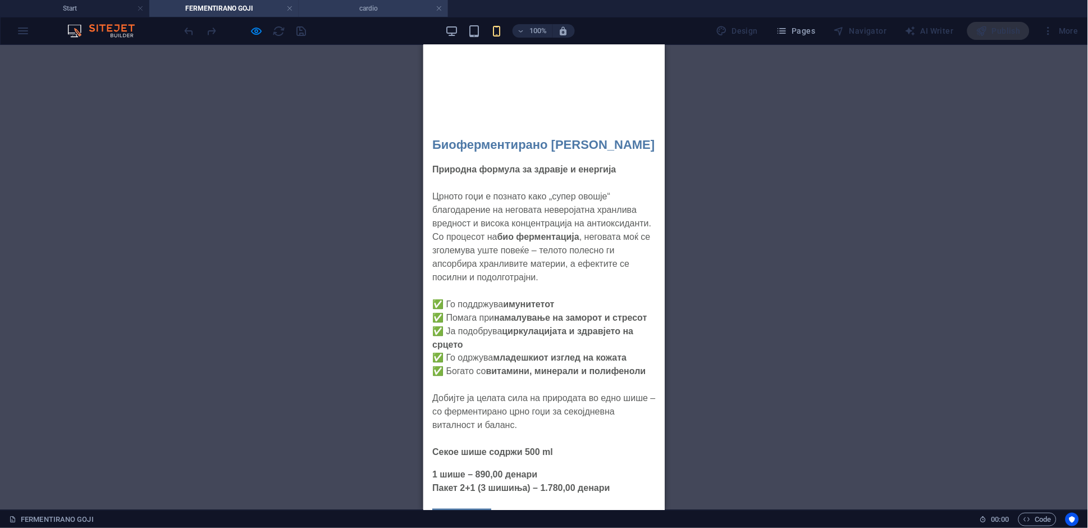
click at [329, 4] on h4 "cardio" at bounding box center [373, 8] width 149 height 12
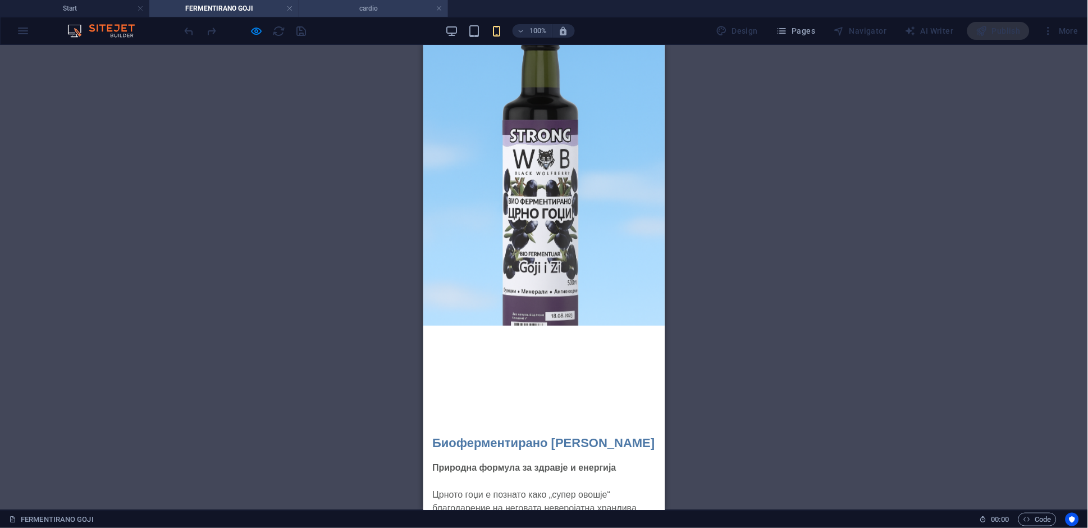
scroll to position [312, 0]
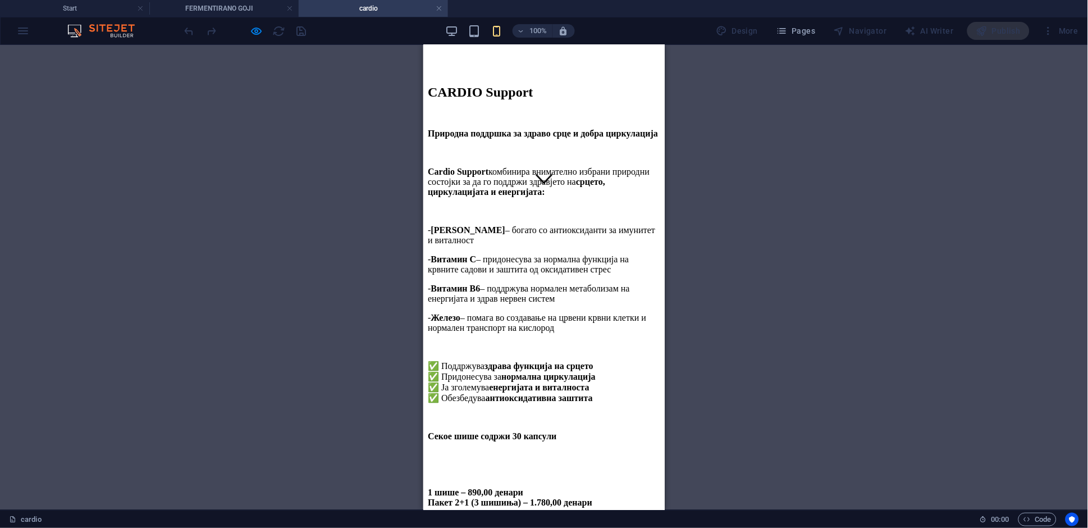
click at [438, 4] on link at bounding box center [439, 8] width 7 height 11
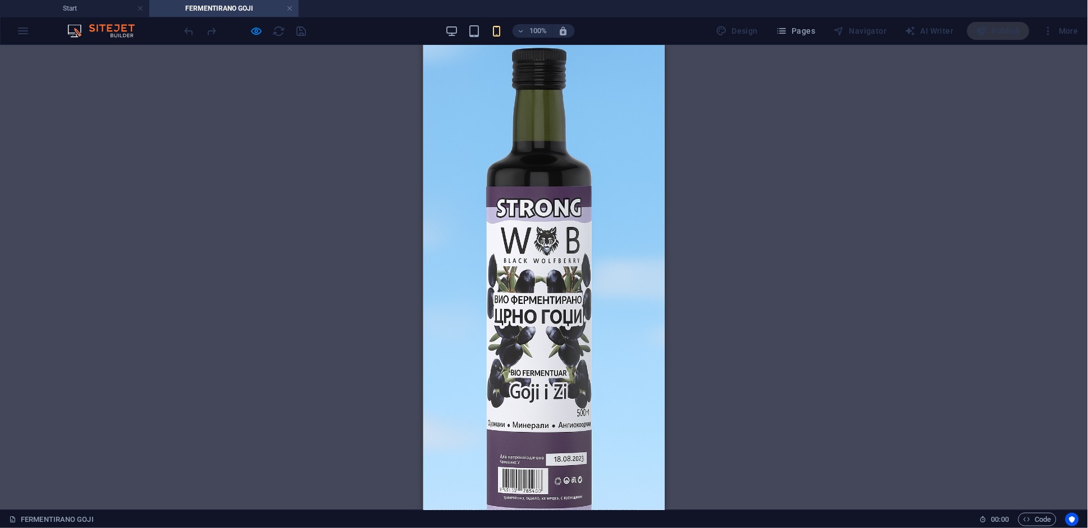
scroll to position [298, 0]
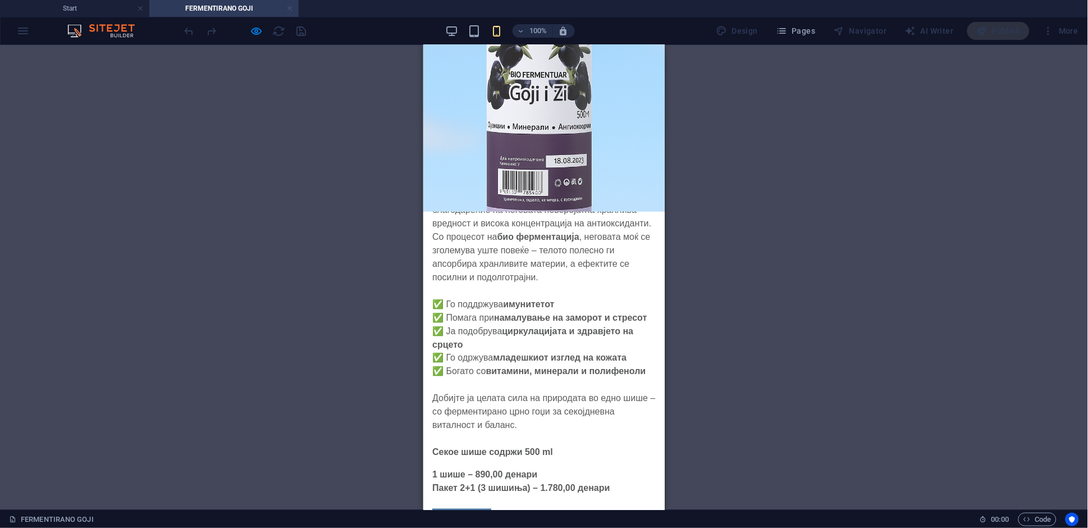
click at [290, 8] on link at bounding box center [289, 8] width 7 height 11
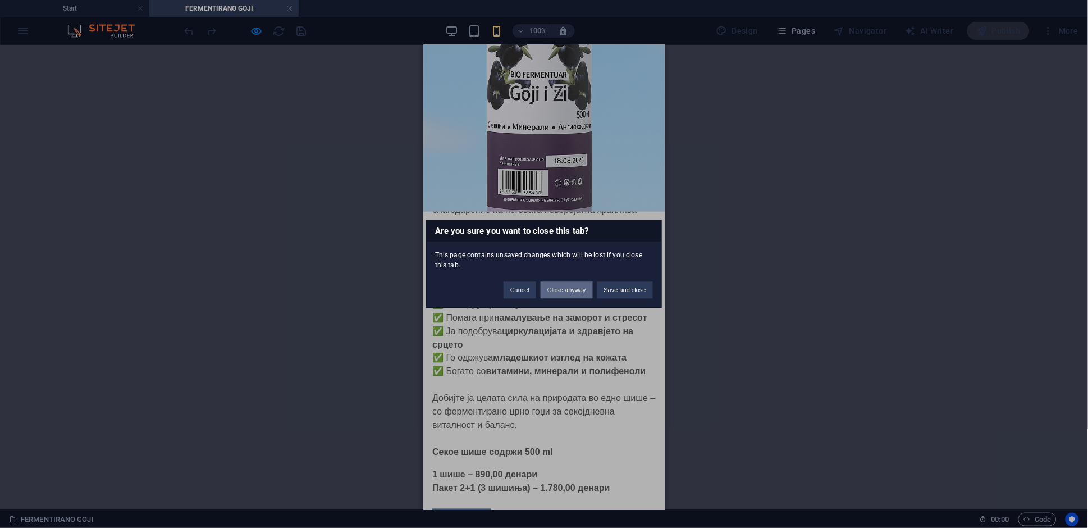
click at [556, 291] on button "Close anyway" at bounding box center [567, 290] width 52 height 17
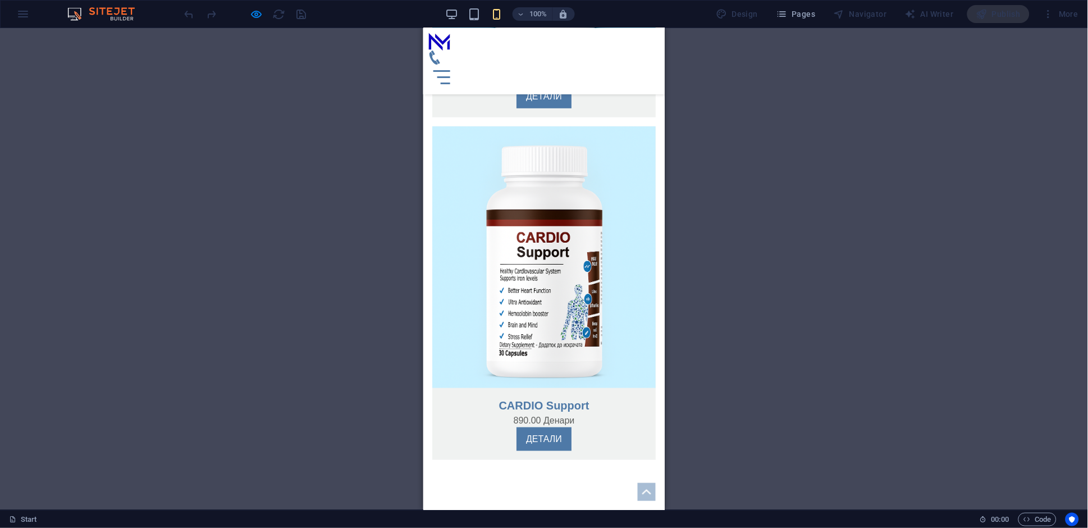
scroll to position [1339, 0]
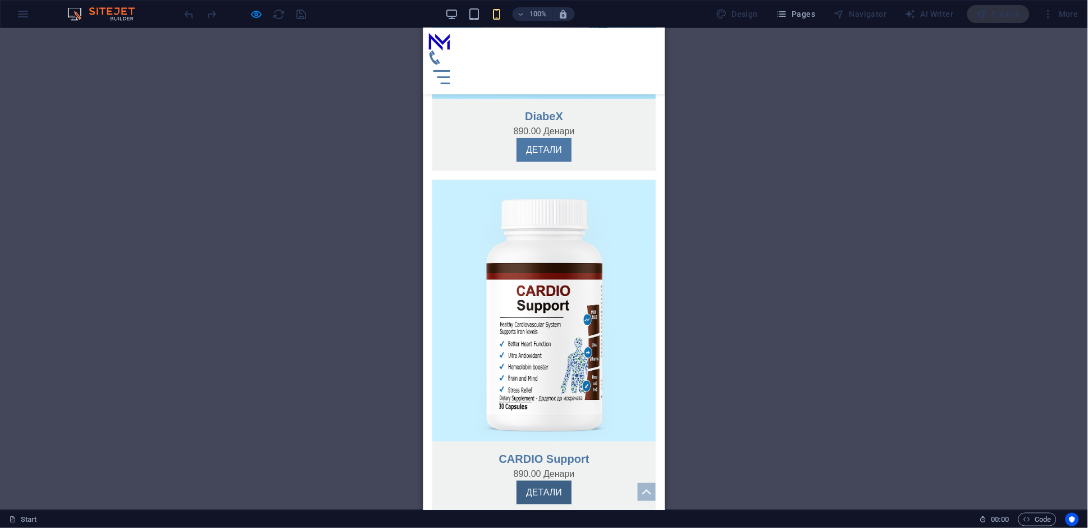
click at [540, 480] on link "ДЕТАЛИ" at bounding box center [543, 492] width 55 height 24
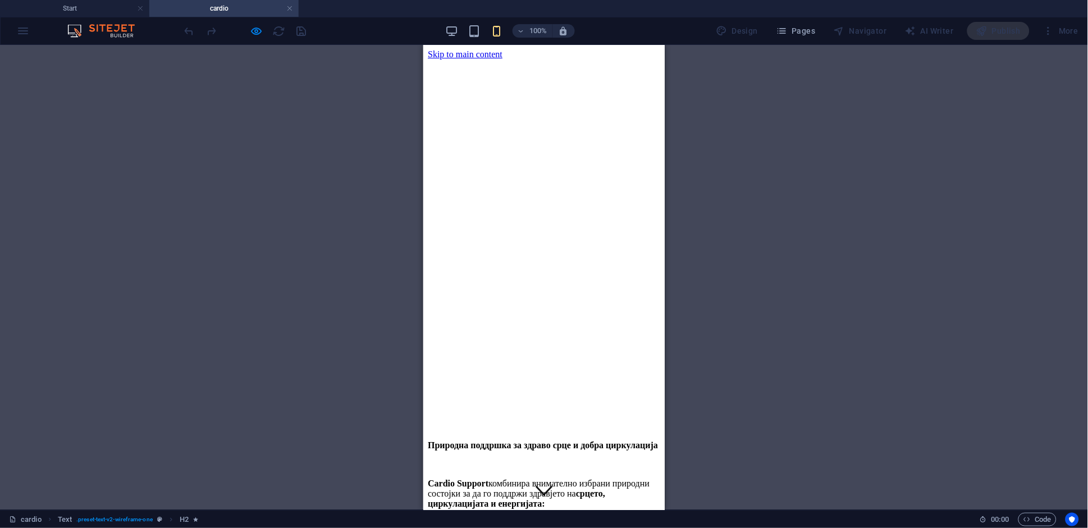
scroll to position [312, 0]
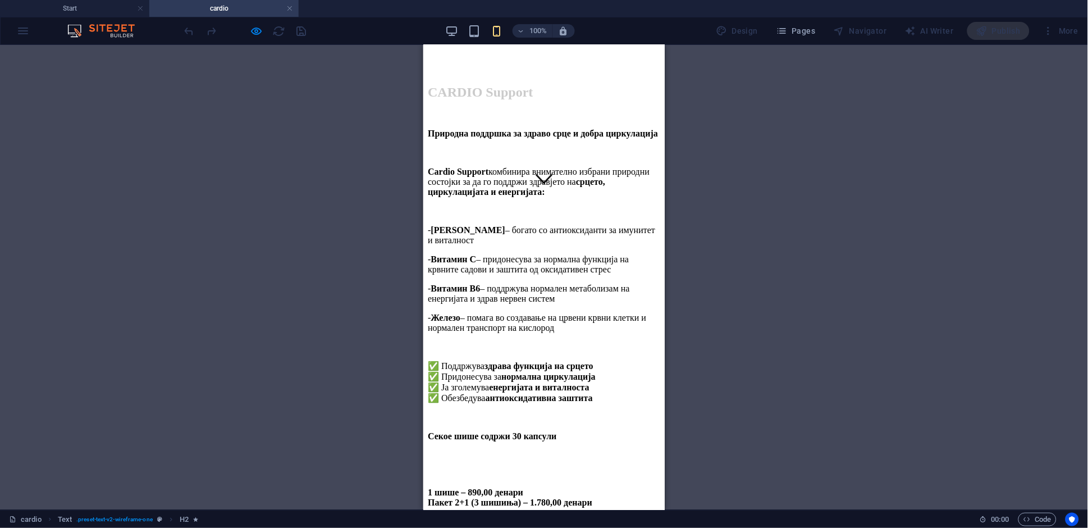
click at [289, 11] on link at bounding box center [289, 8] width 7 height 11
